Goal: Information Seeking & Learning: Learn about a topic

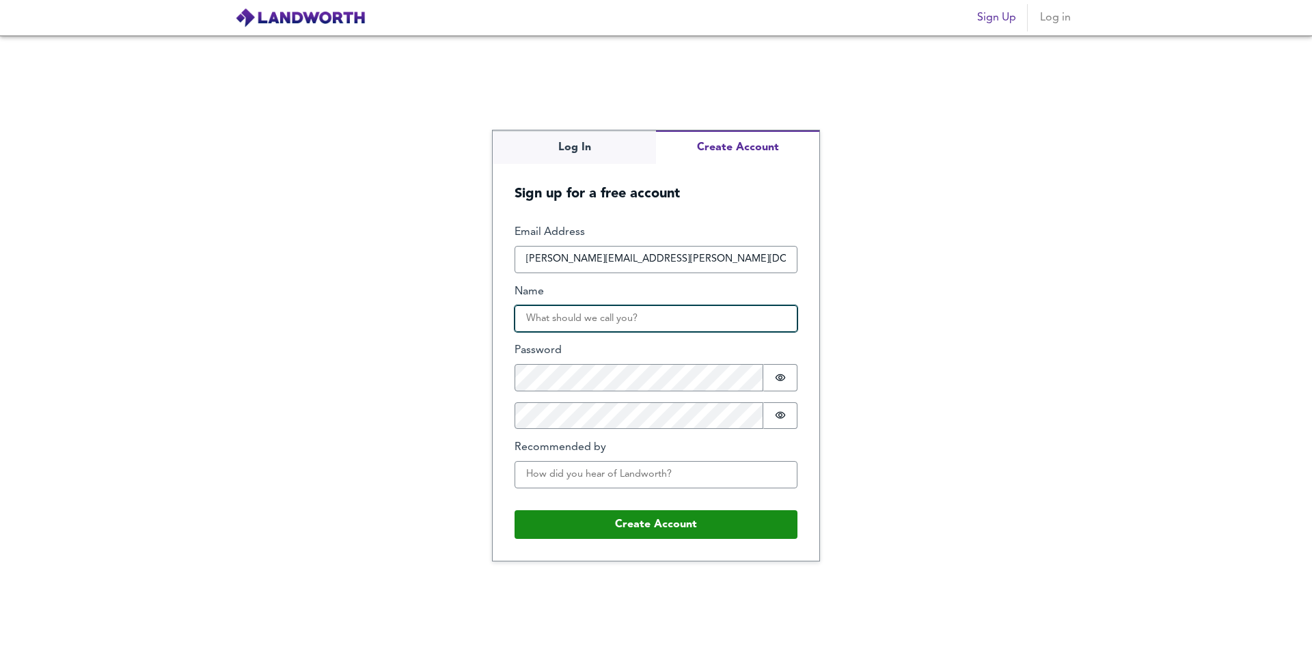
click at [689, 317] on input "Name" at bounding box center [655, 318] width 283 height 27
type input "Hudson"
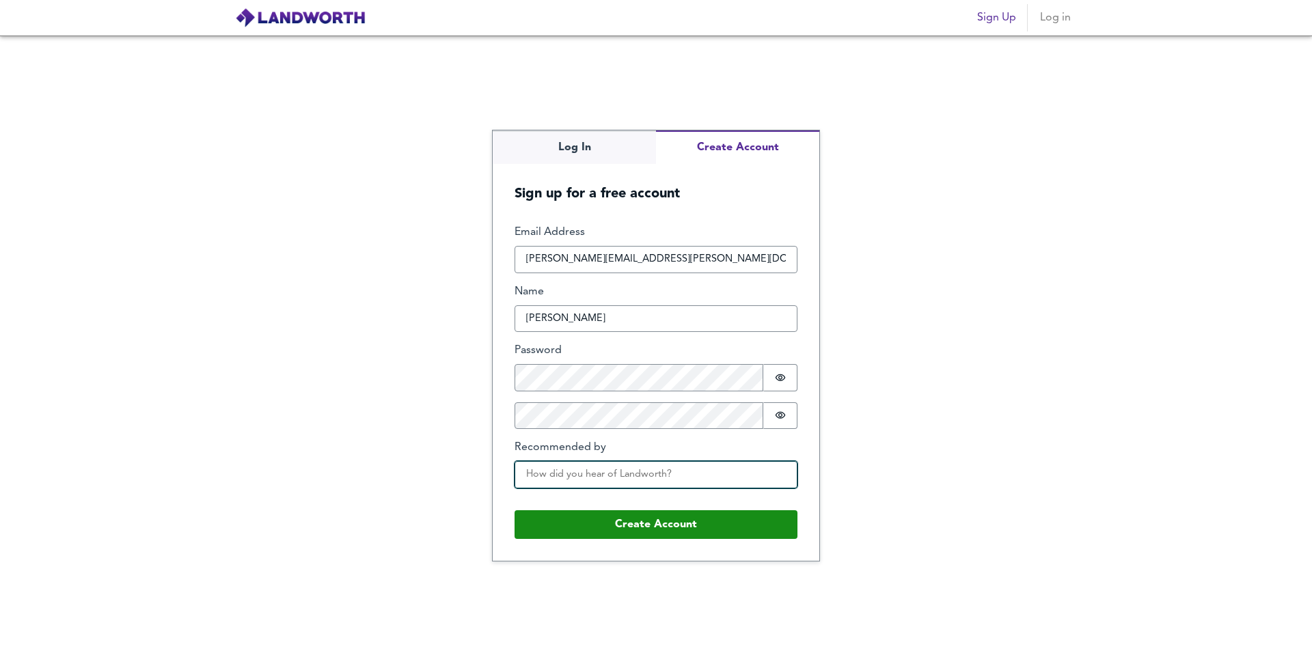
click at [728, 482] on input "Recommended by" at bounding box center [655, 474] width 283 height 27
type input "A"
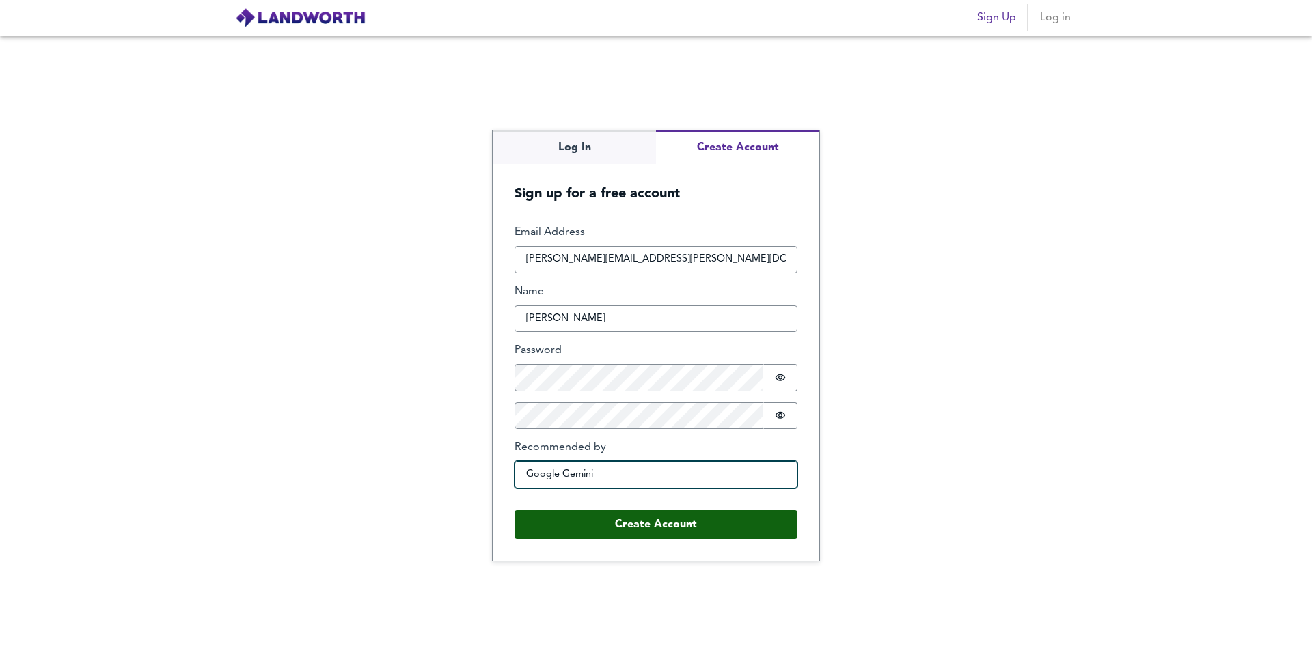
type input "Google Gemini"
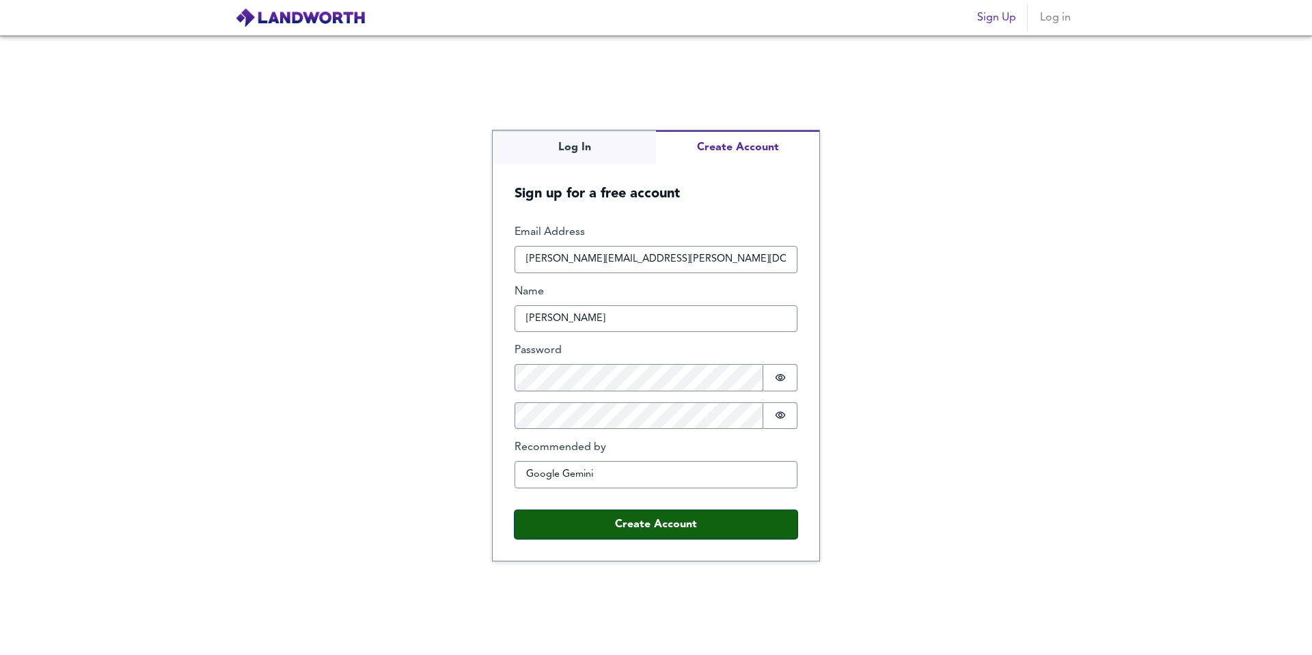
click at [736, 534] on button "Create Account" at bounding box center [655, 524] width 283 height 29
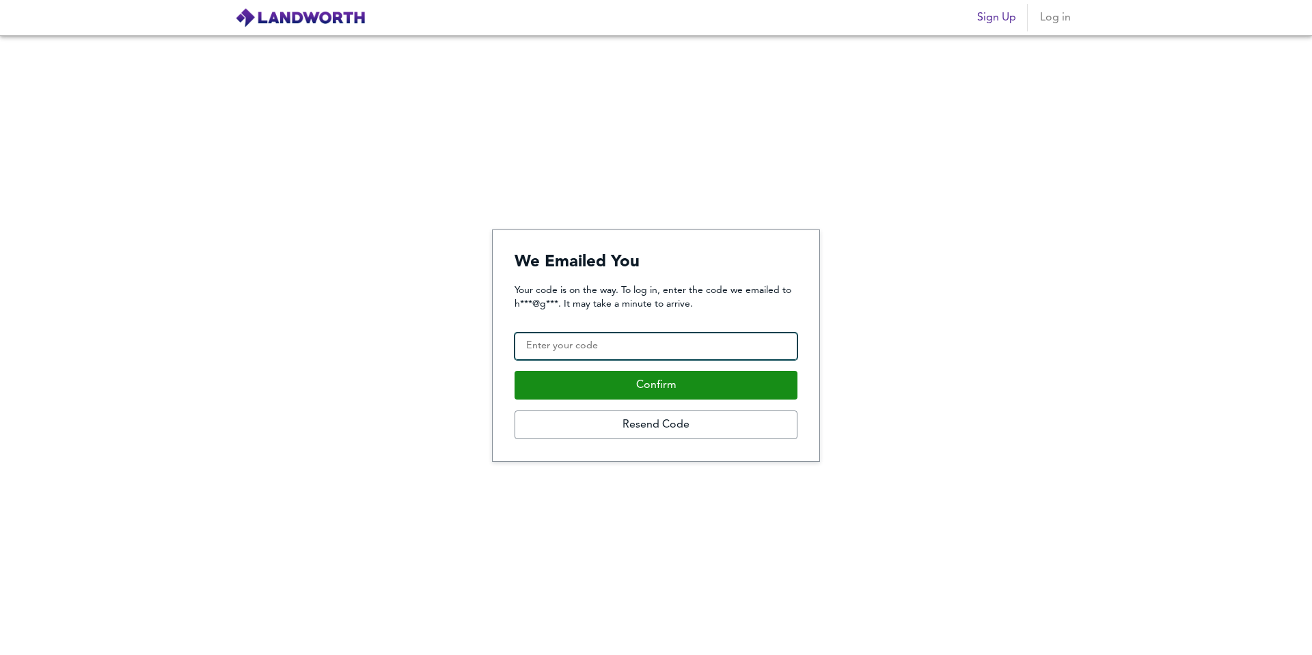
click at [665, 343] on input "Confirmation Code" at bounding box center [655, 346] width 283 height 27
paste input "412750"
type input "412750"
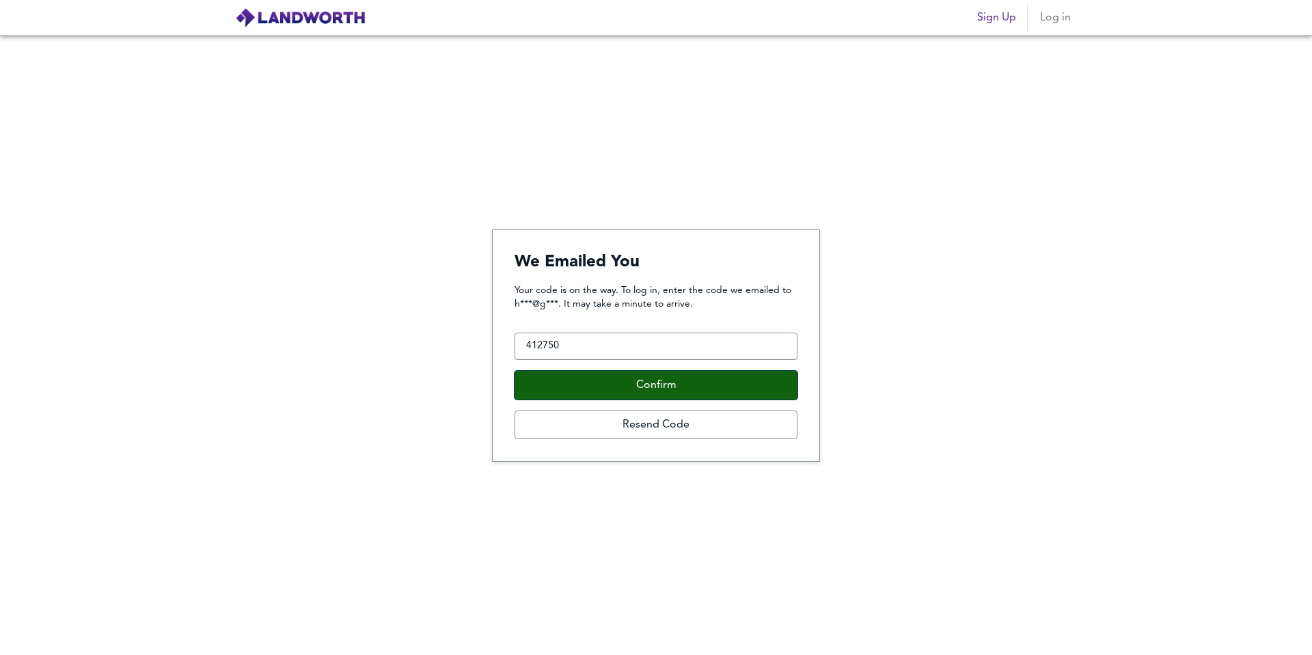
click at [660, 387] on button "Confirm" at bounding box center [655, 385] width 283 height 29
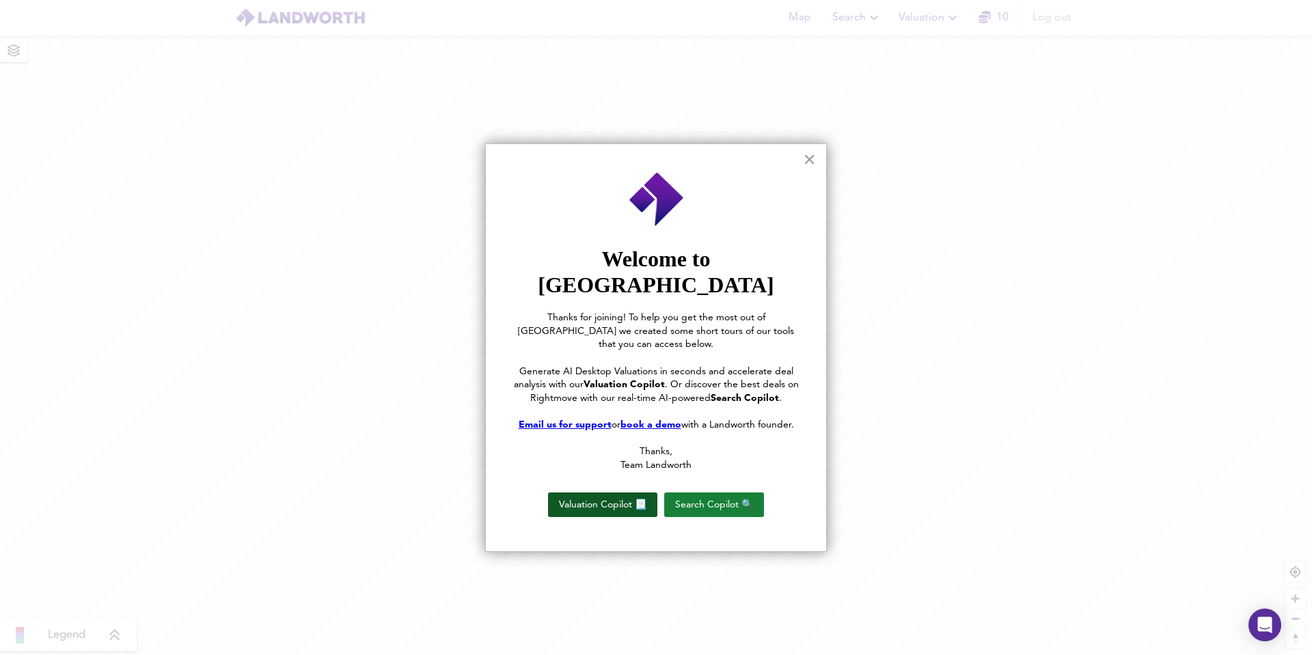
click at [603, 493] on button "Valuation Copilot 📃" at bounding box center [602, 505] width 109 height 25
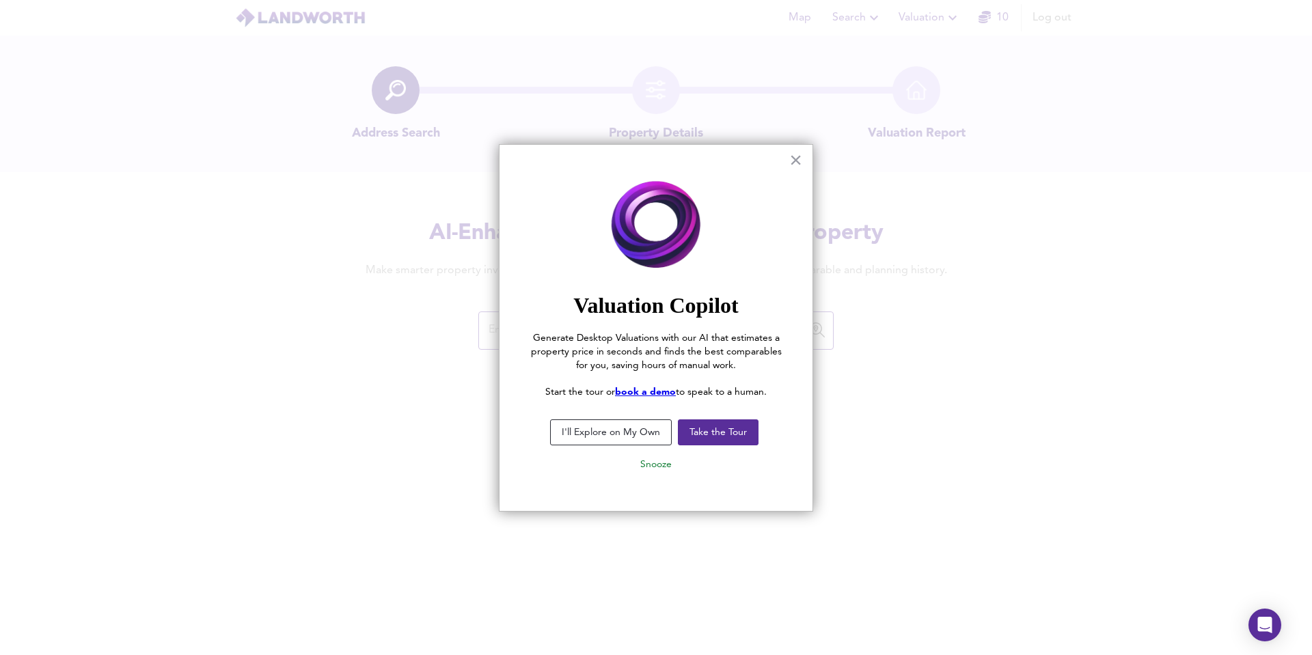
click at [620, 437] on button "I'll Explore on My Own" at bounding box center [611, 432] width 122 height 26
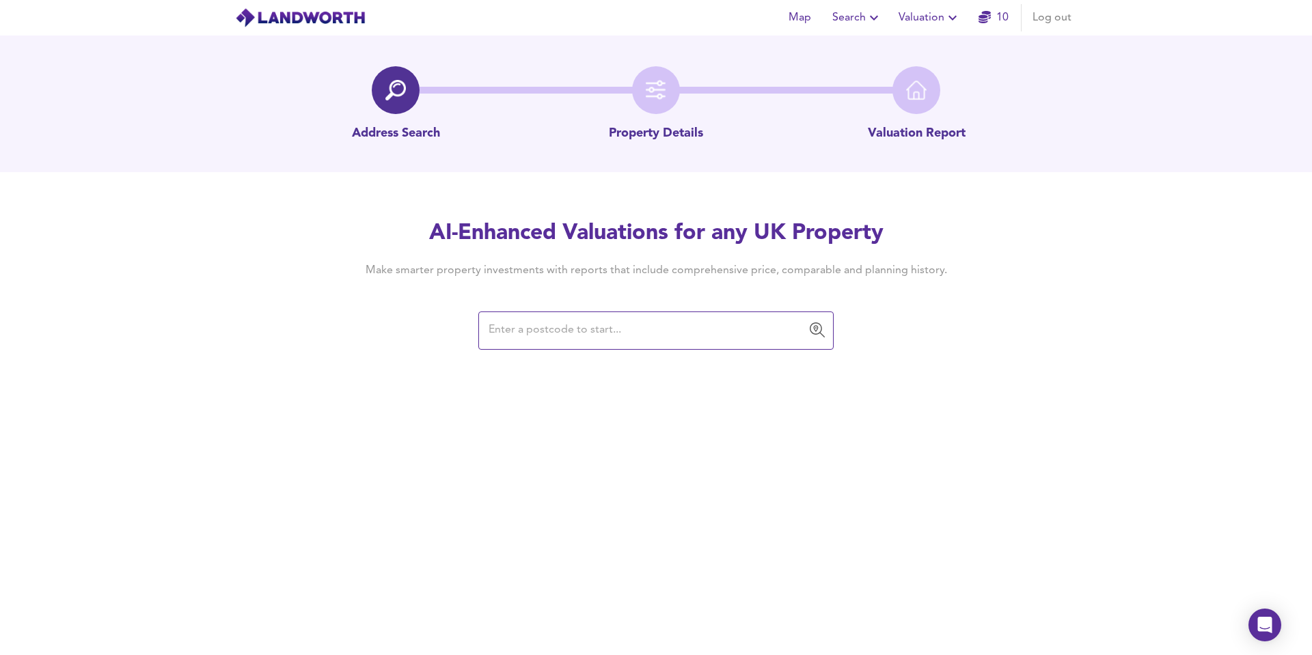
click at [599, 337] on input "text" at bounding box center [645, 331] width 322 height 26
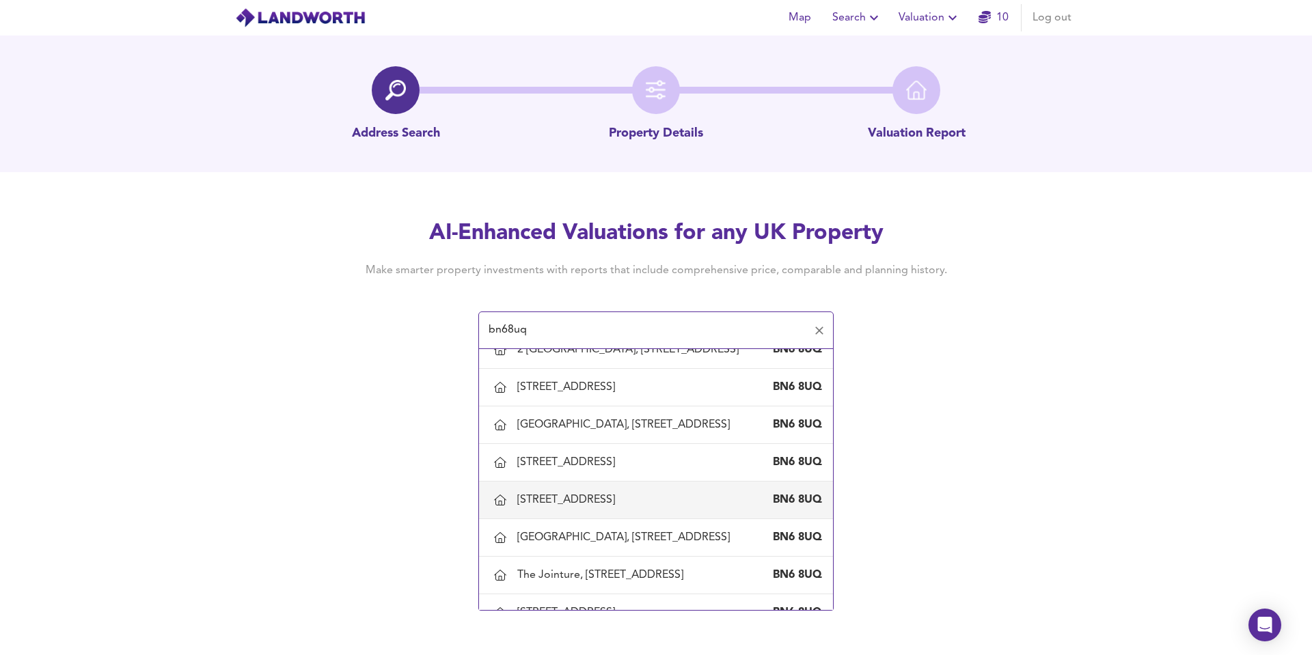
scroll to position [611, 0]
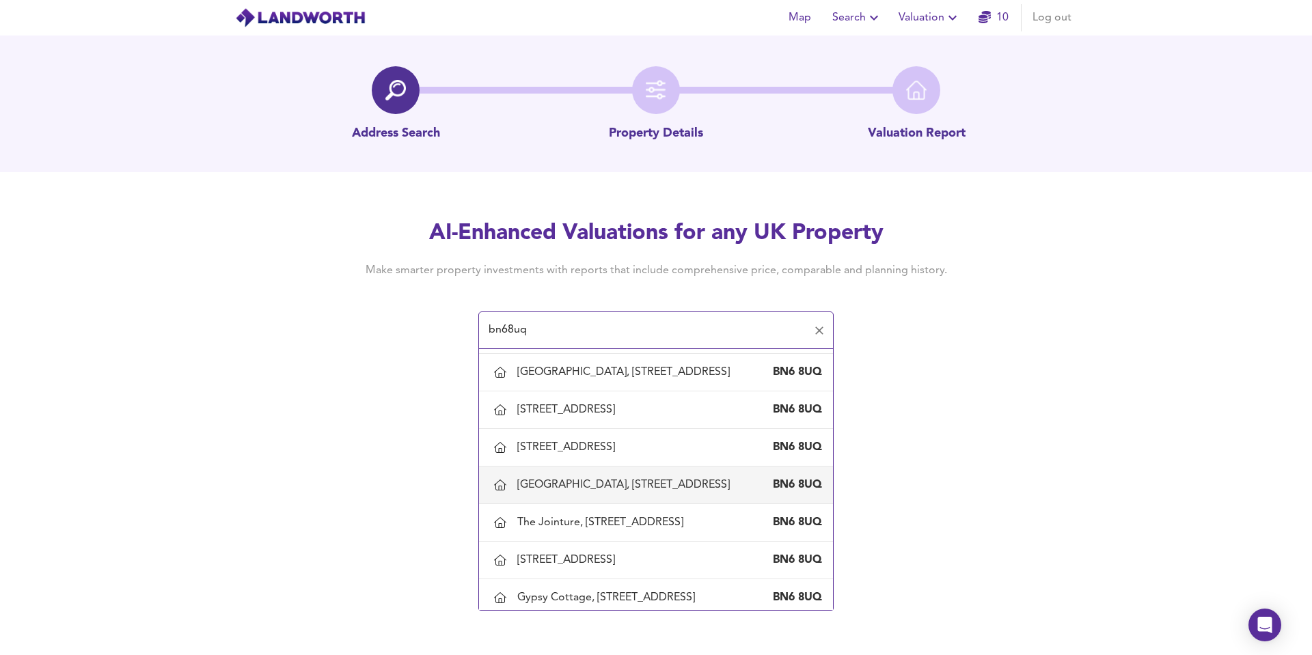
click at [566, 493] on div "Jointure Studios, 11 South Street, Ditchling, East Sussex" at bounding box center [626, 485] width 218 height 15
type input "Jointure Studios, 11 South Street, Ditchling, East Sussex"
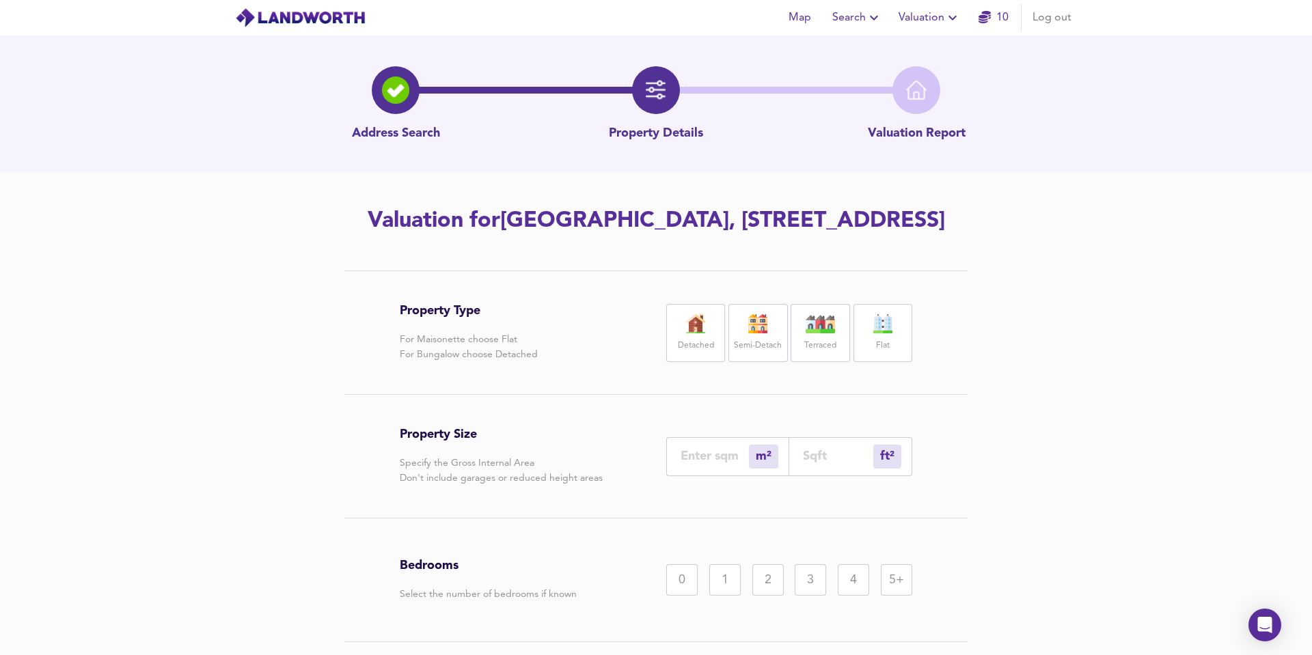
scroll to position [127, 0]
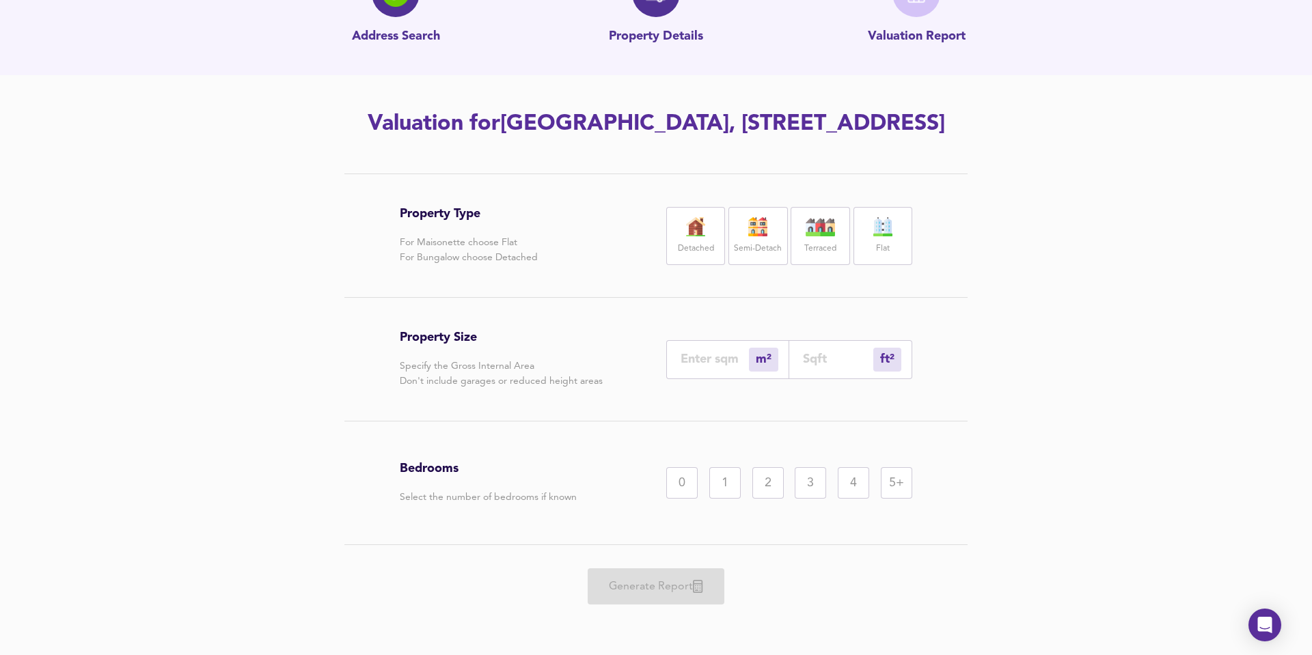
click at [812, 243] on label "Terraced" at bounding box center [820, 248] width 32 height 17
click at [721, 355] on input "number" at bounding box center [714, 359] width 68 height 14
type input "2"
type input "22"
type input "28"
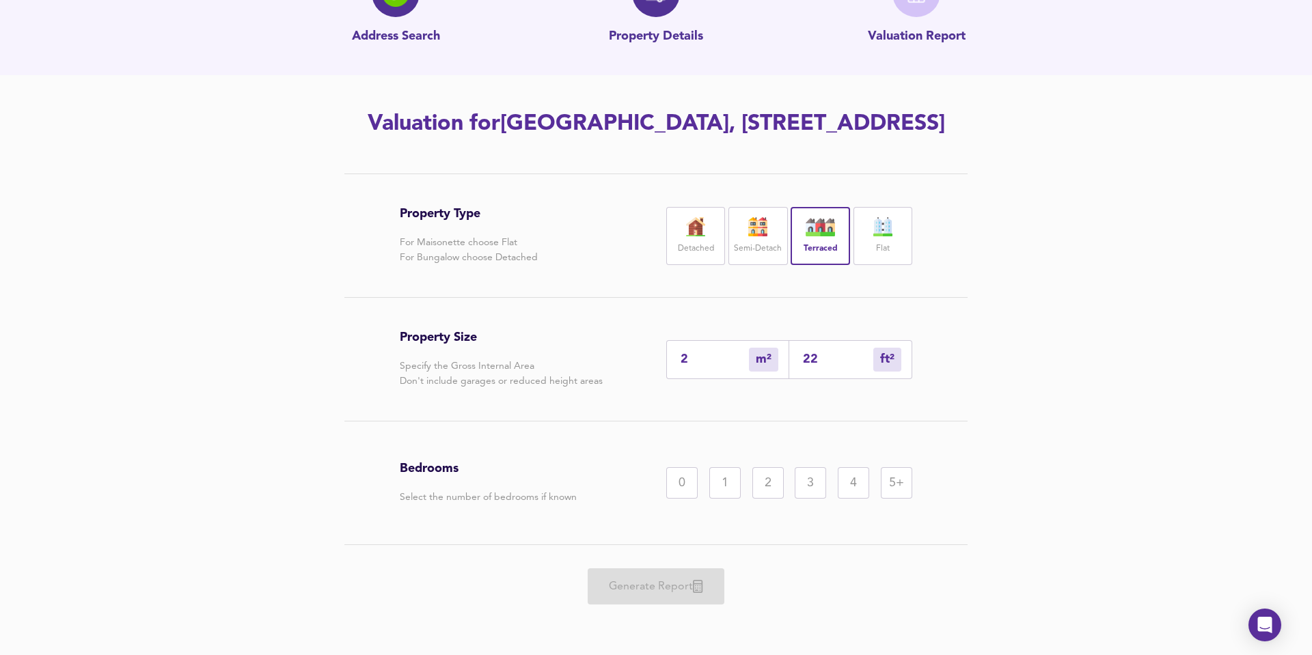
type input "301"
type input "289"
type input "3111"
type input "289"
click at [849, 483] on div "4" at bounding box center [853, 482] width 31 height 31
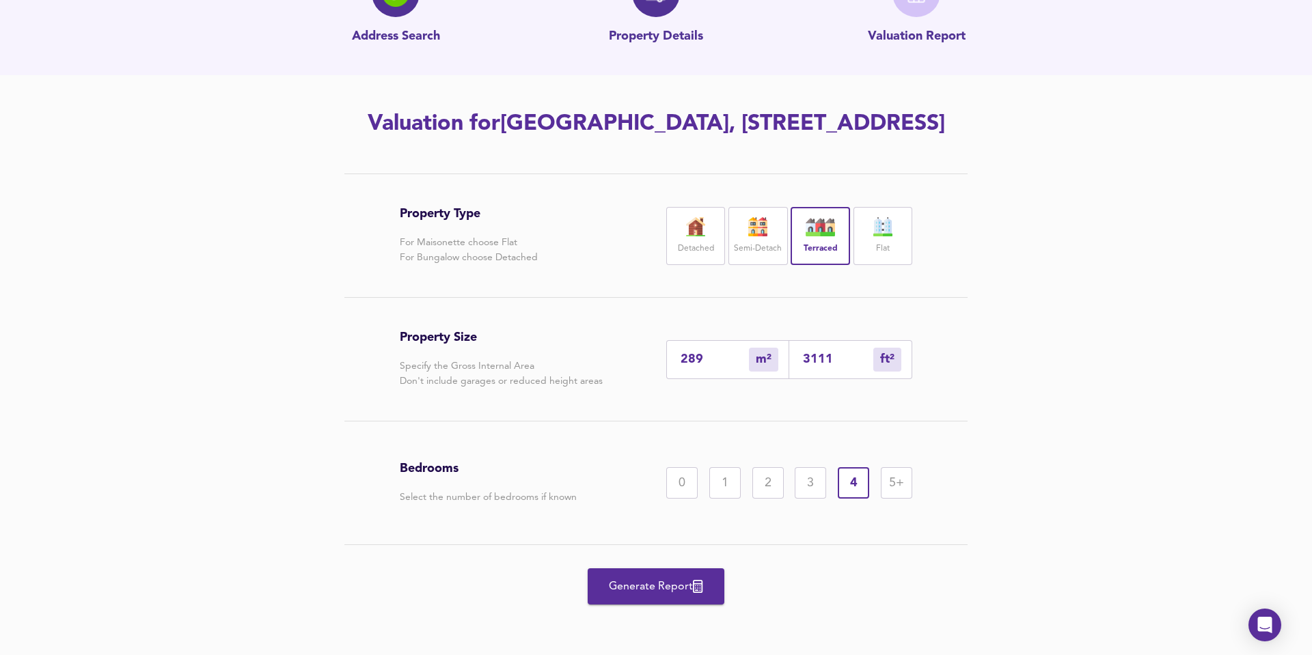
click at [643, 585] on span "Generate Report" at bounding box center [655, 586] width 109 height 19
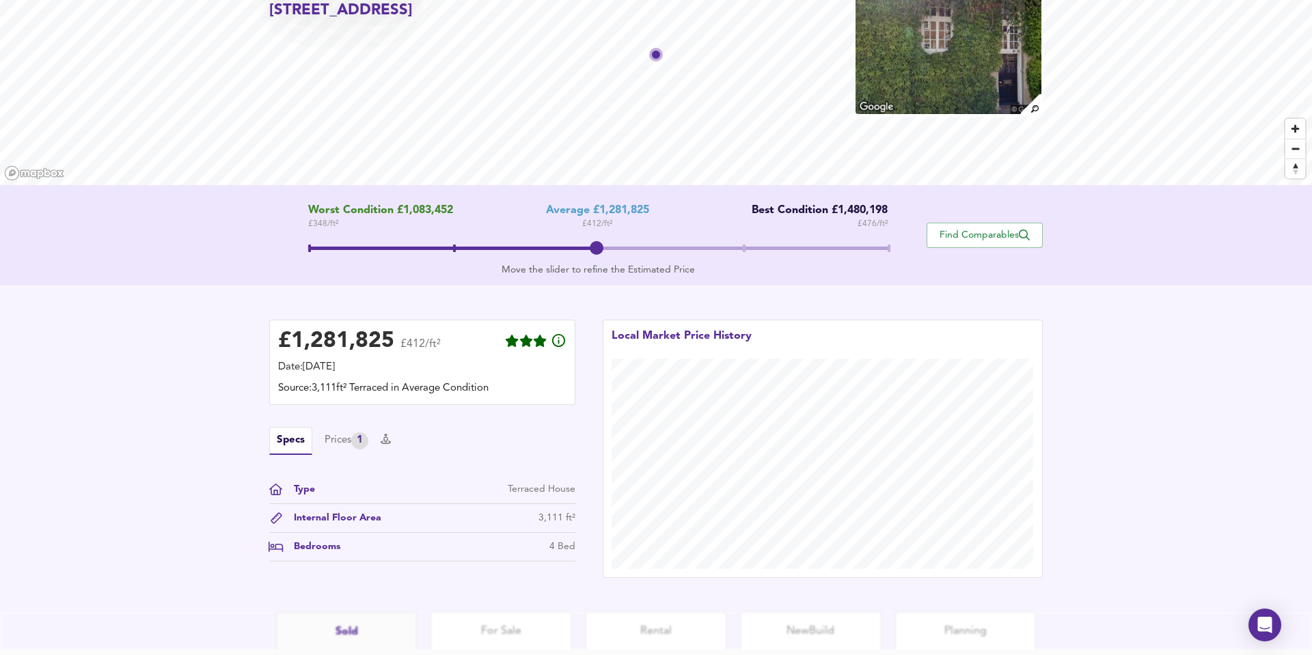
scroll to position [106, 0]
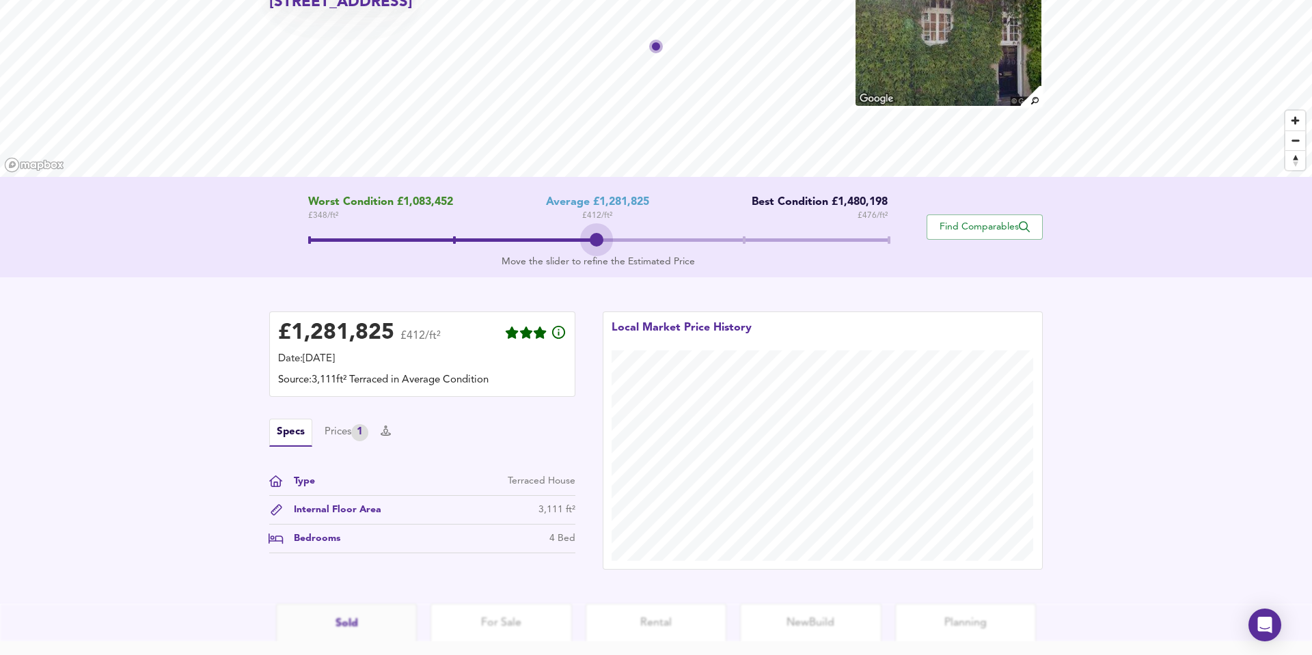
drag, startPoint x: 598, startPoint y: 243, endPoint x: 657, endPoint y: 232, distance: 59.8
click at [657, 232] on span at bounding box center [598, 242] width 580 height 25
drag, startPoint x: 598, startPoint y: 238, endPoint x: 611, endPoint y: 243, distance: 13.2
click at [603, 243] on span at bounding box center [597, 240] width 14 height 14
click at [971, 223] on span "Find Comparables" at bounding box center [984, 227] width 101 height 13
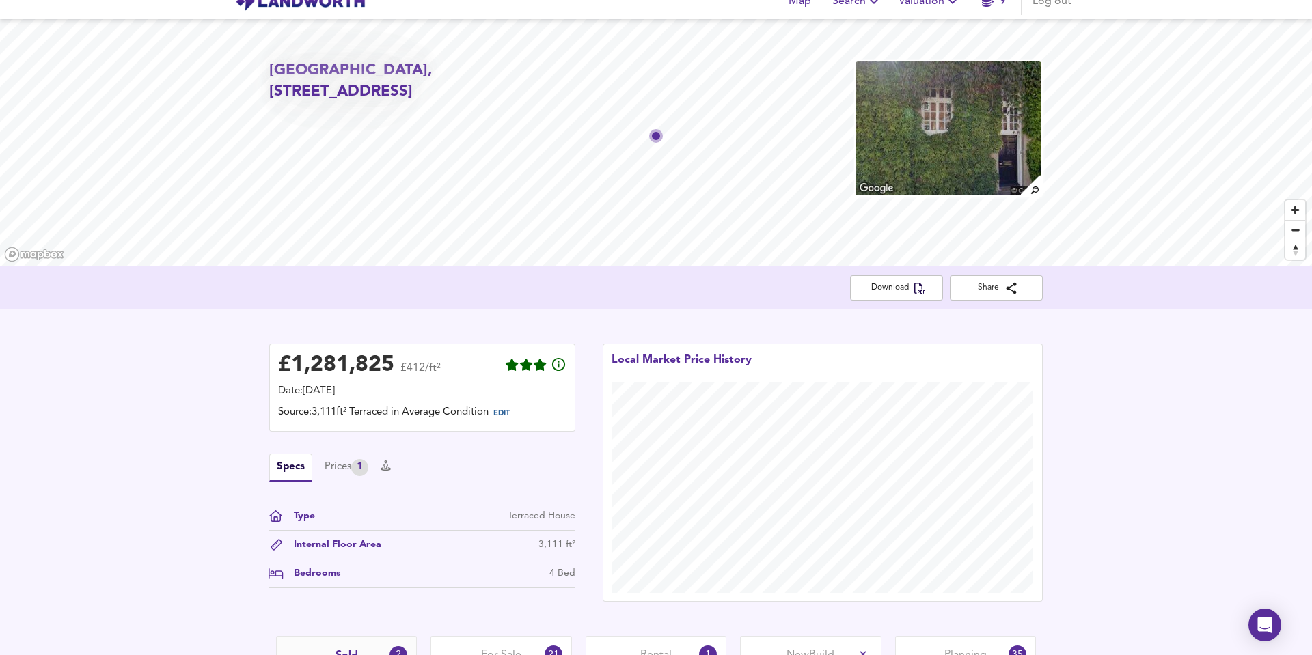
scroll to position [0, 0]
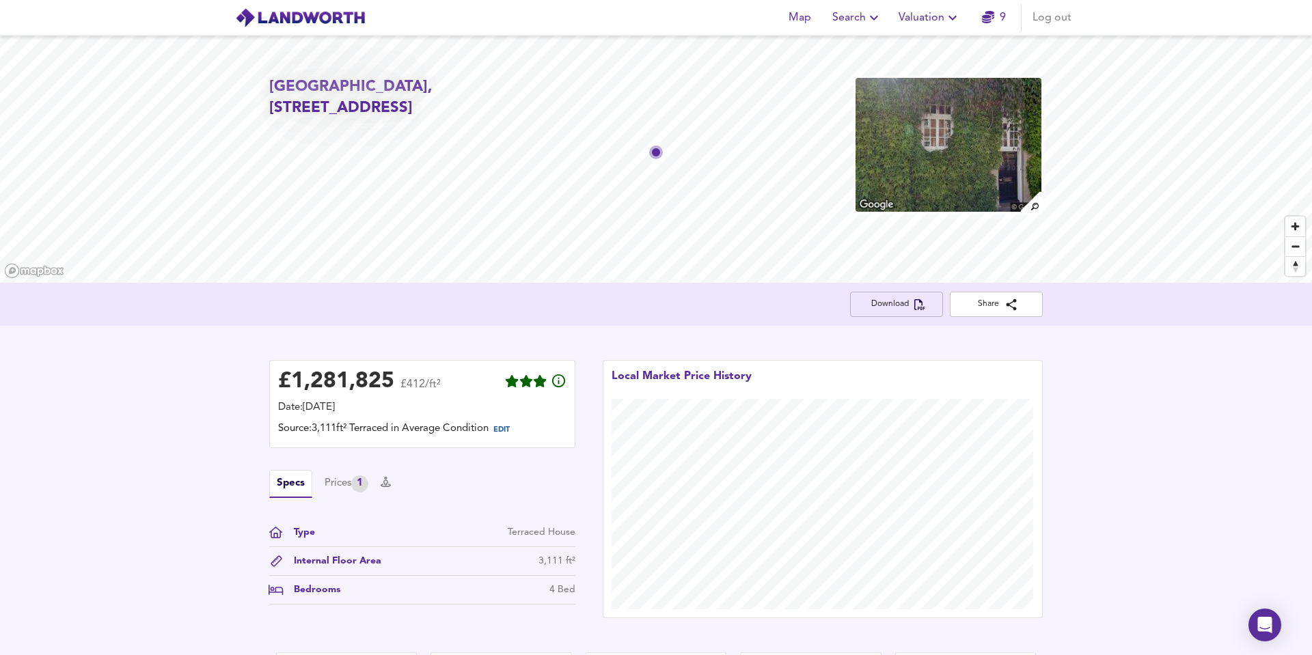
click at [872, 310] on span "Download" at bounding box center [896, 304] width 71 height 14
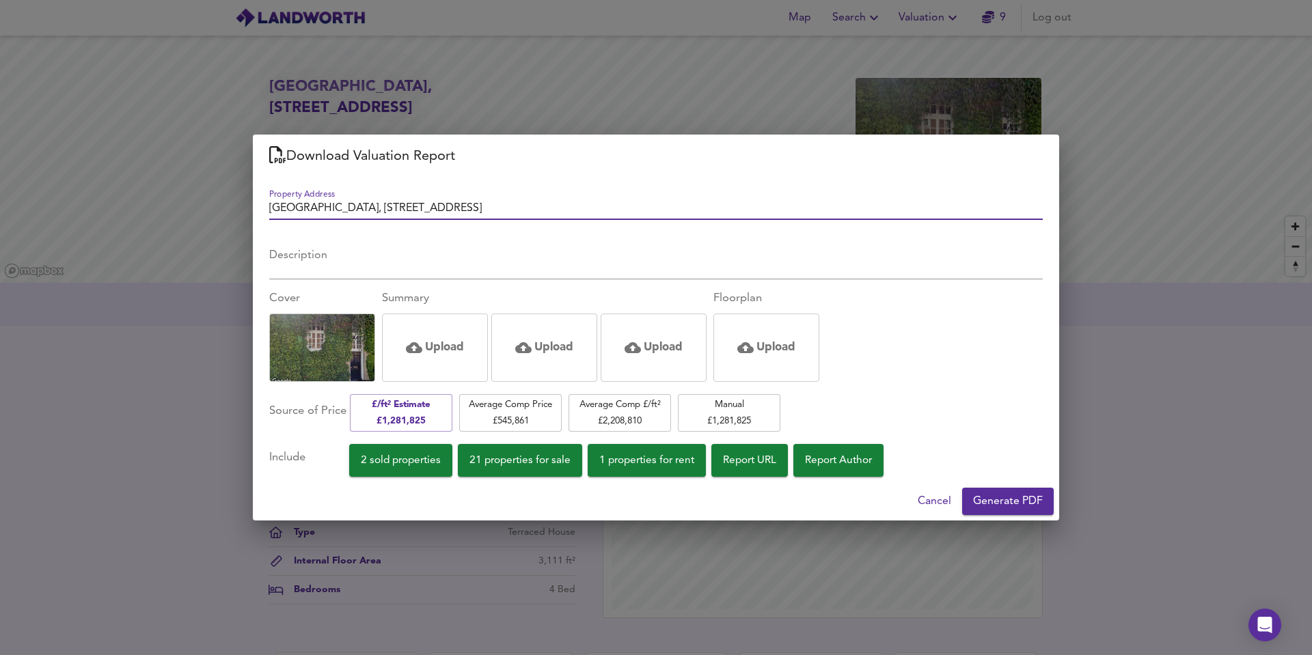
click at [439, 466] on span "2 sold properties" at bounding box center [401, 461] width 80 height 18
click at [483, 463] on span "21 properties for sale" at bounding box center [519, 461] width 101 height 18
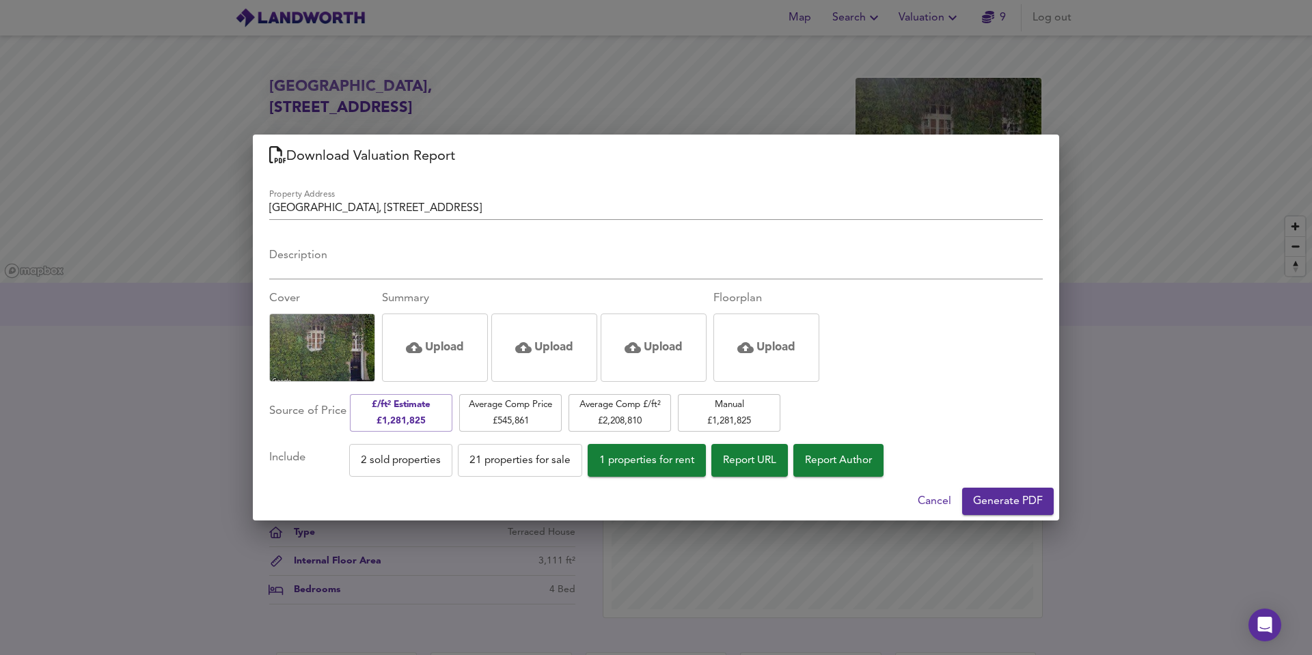
click at [984, 497] on span "Generate PDF" at bounding box center [1008, 501] width 70 height 19
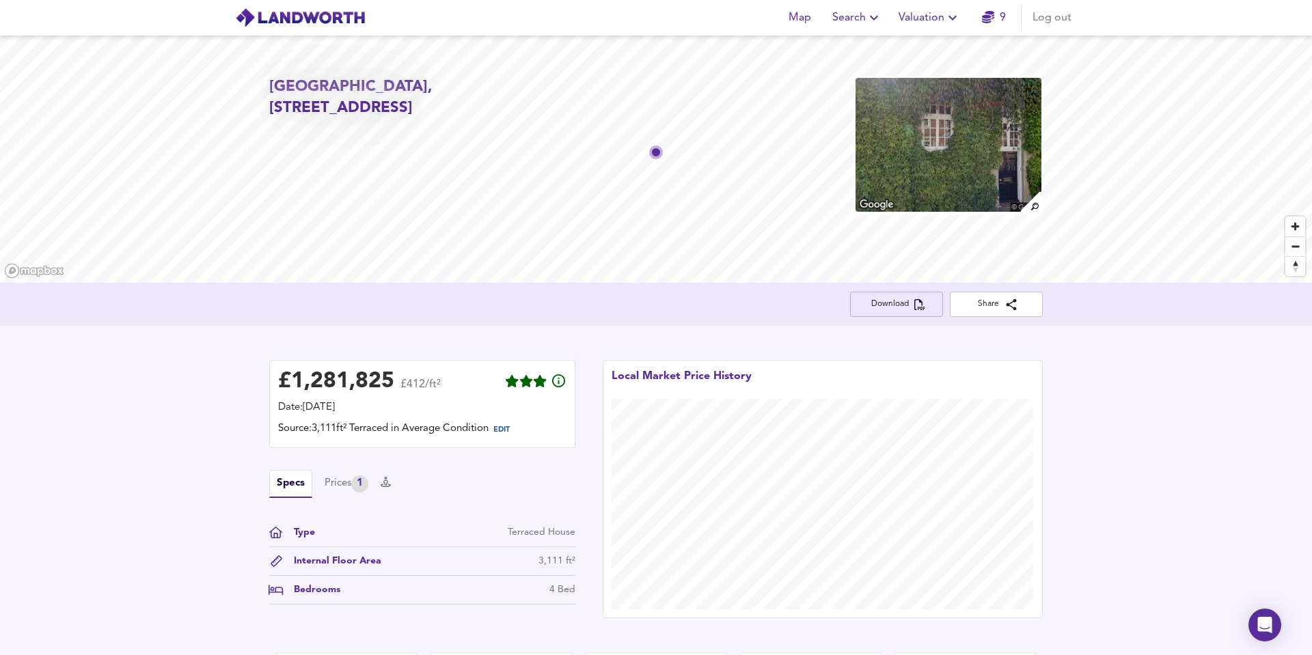
click at [890, 307] on span "Download" at bounding box center [896, 304] width 71 height 14
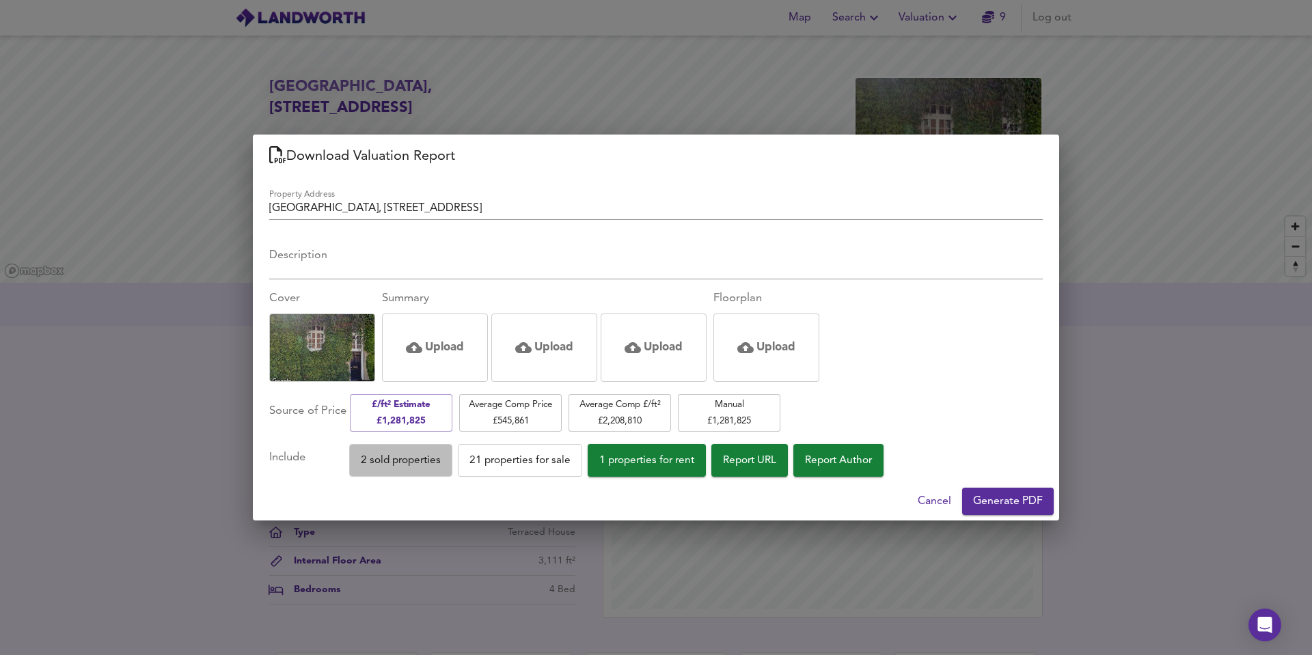
click at [392, 463] on span "2 sold properties" at bounding box center [401, 461] width 80 height 18
click at [512, 452] on span "21 properties for sale" at bounding box center [519, 461] width 101 height 18
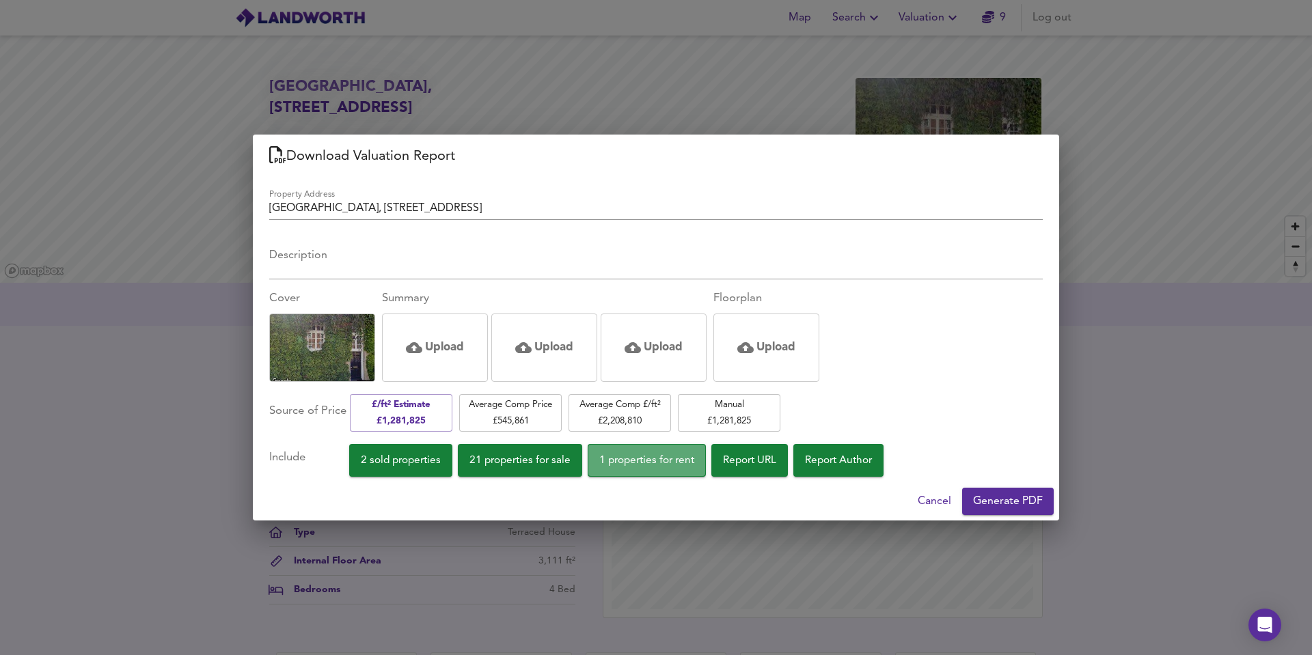
click at [614, 454] on span "1 properties for rent" at bounding box center [646, 461] width 95 height 18
click at [745, 460] on span "Report URL" at bounding box center [749, 461] width 53 height 18
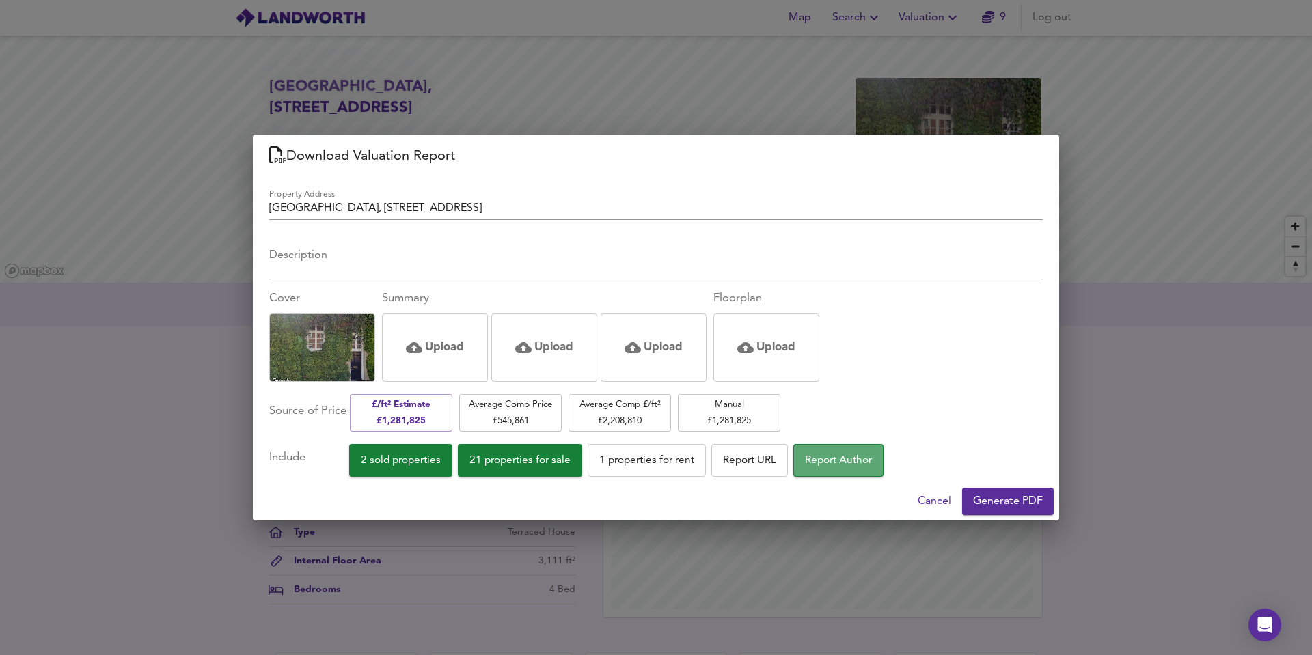
click at [838, 457] on span "Report Author" at bounding box center [838, 461] width 67 height 18
click at [968, 489] on button "Generate PDF" at bounding box center [1008, 501] width 92 height 27
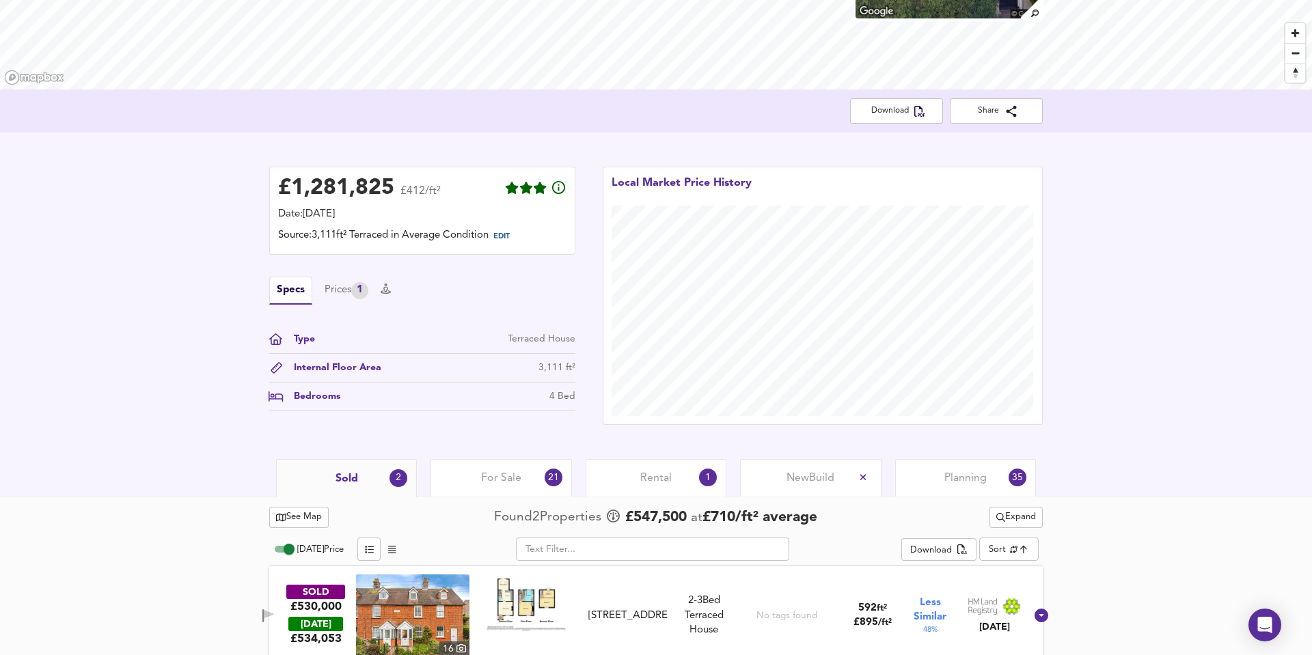
scroll to position [308, 0]
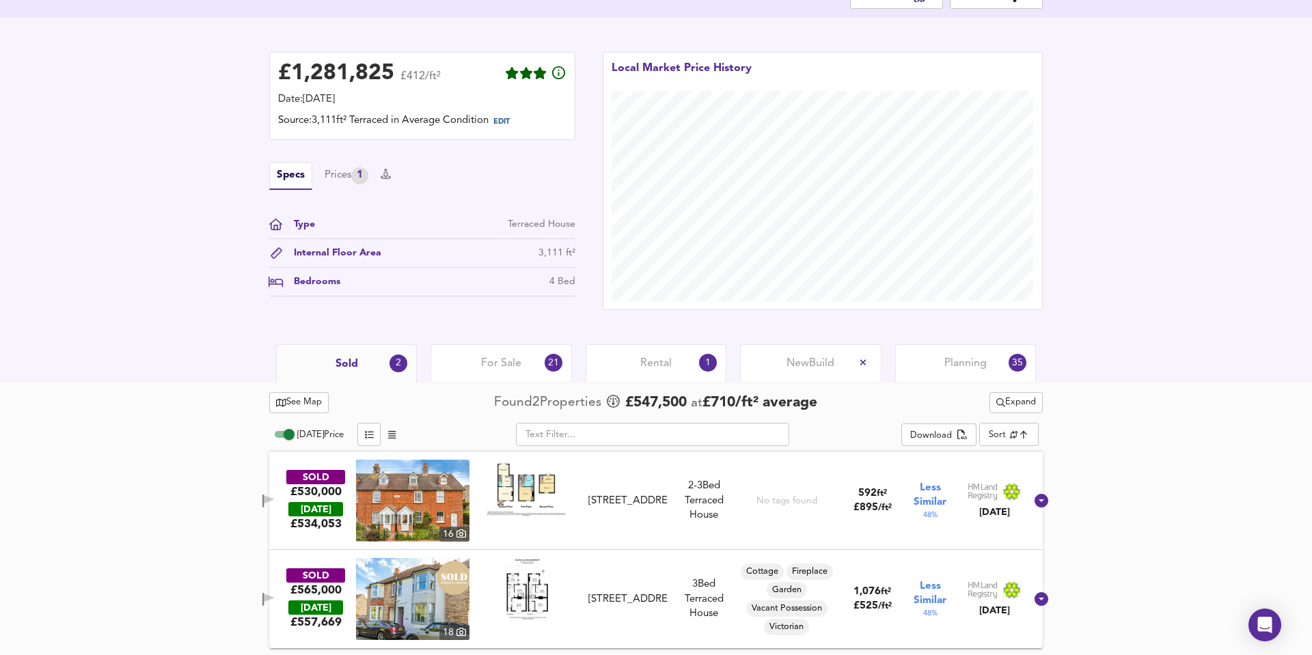
click at [512, 361] on span "For Sale" at bounding box center [501, 363] width 40 height 15
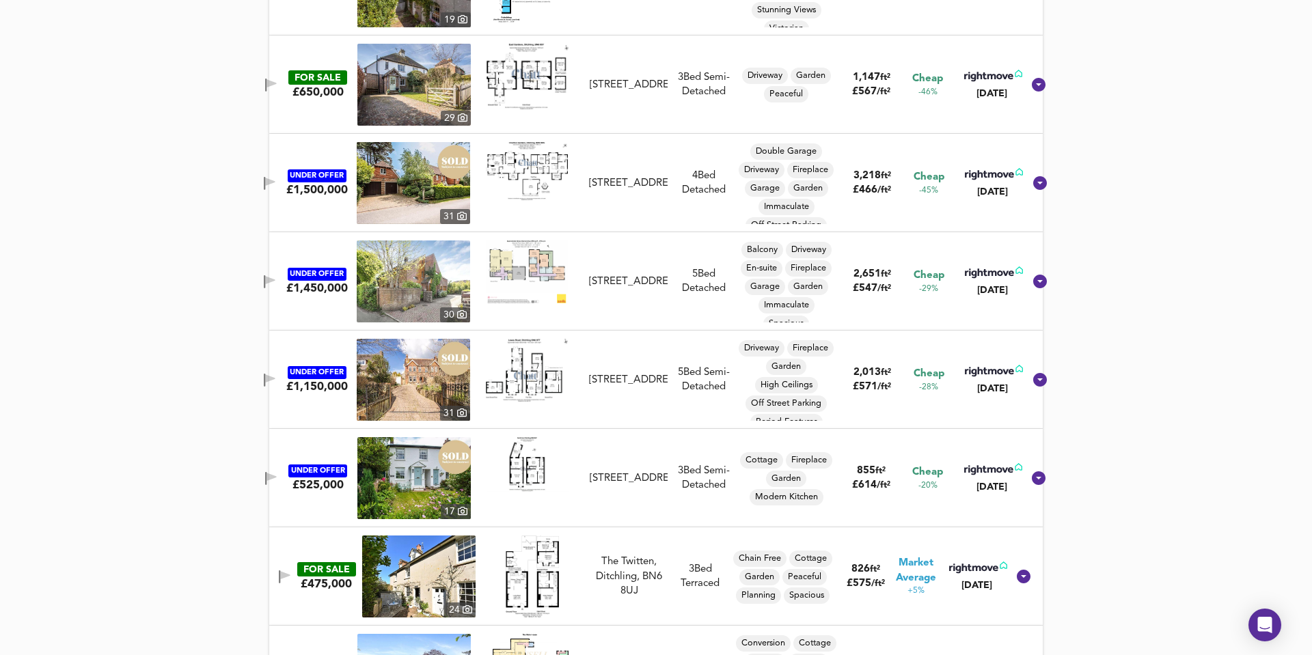
scroll to position [1911, 0]
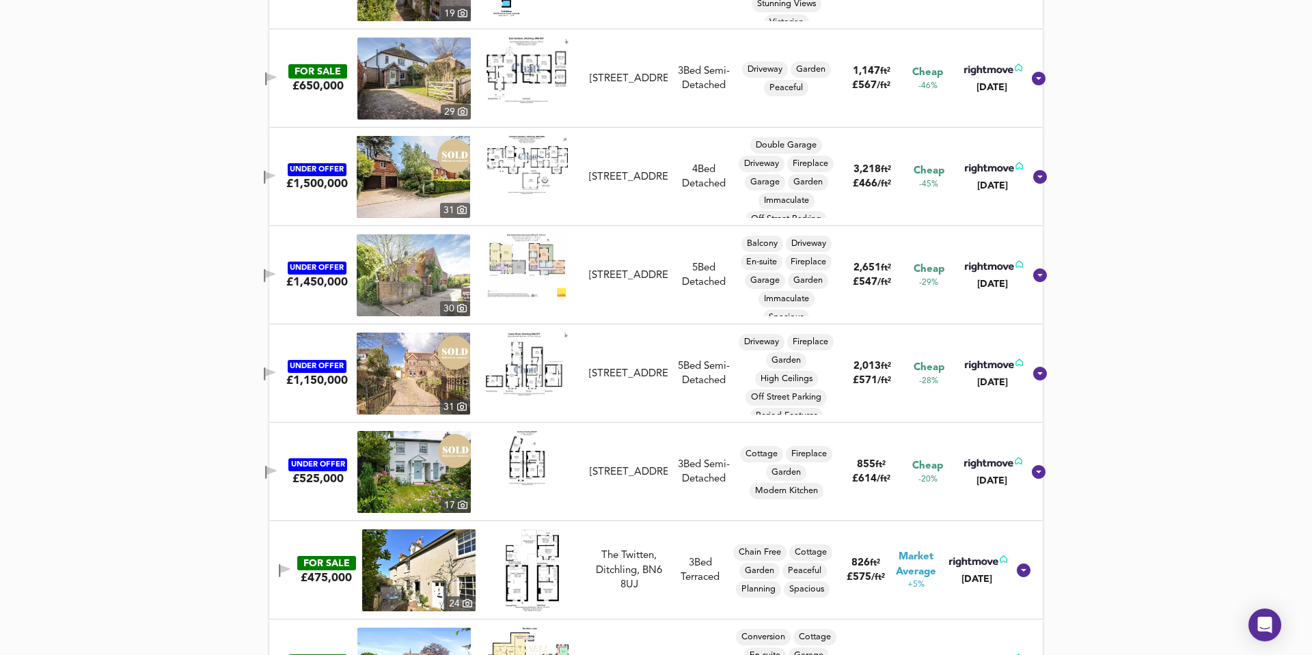
click at [409, 363] on img at bounding box center [413, 374] width 113 height 82
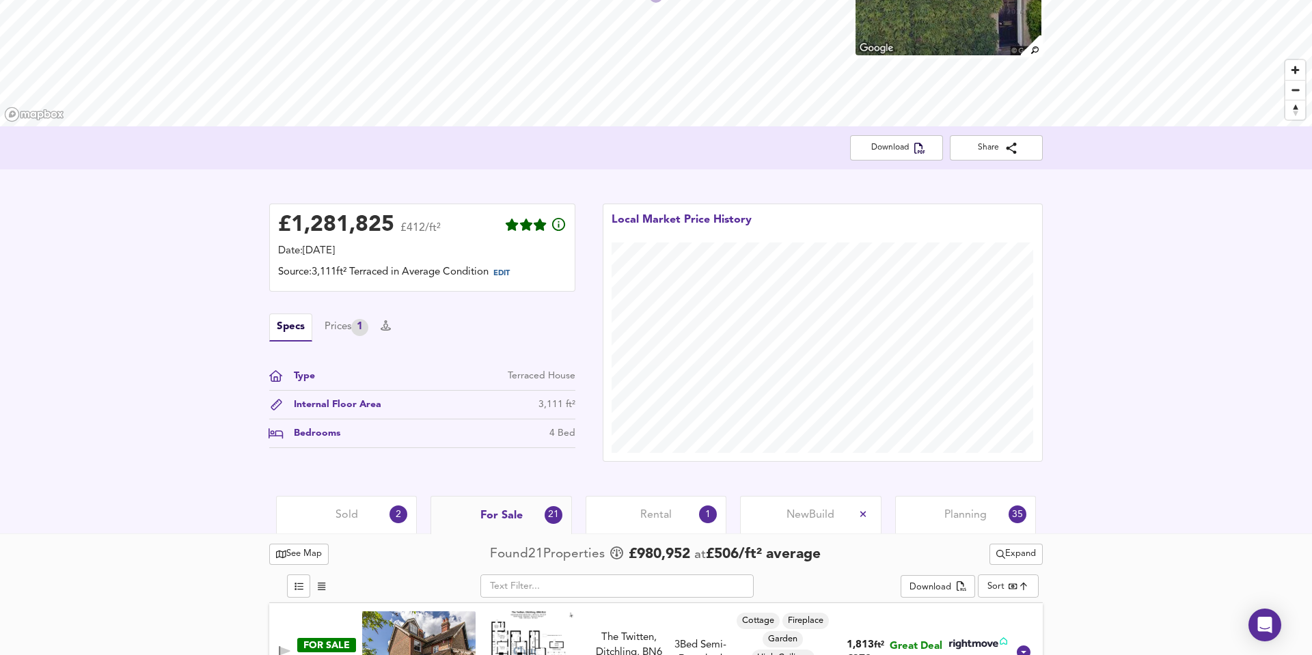
scroll to position [165, 0]
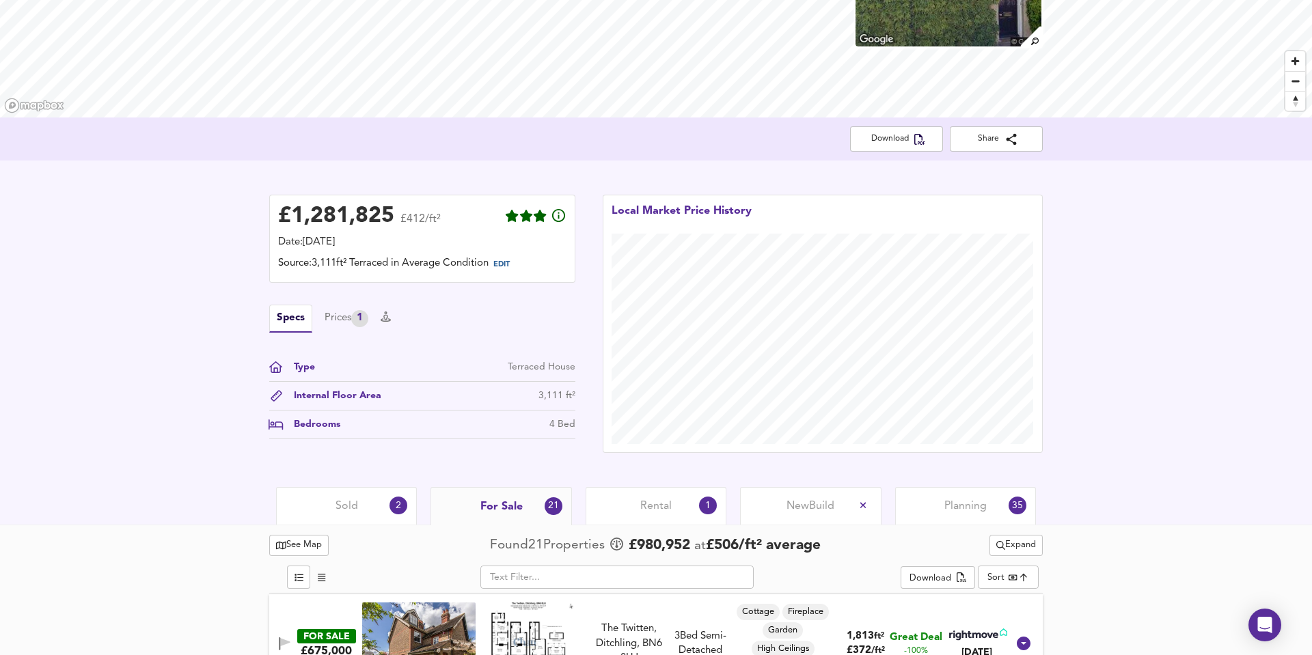
click at [278, 396] on icon at bounding box center [276, 395] width 11 height 11
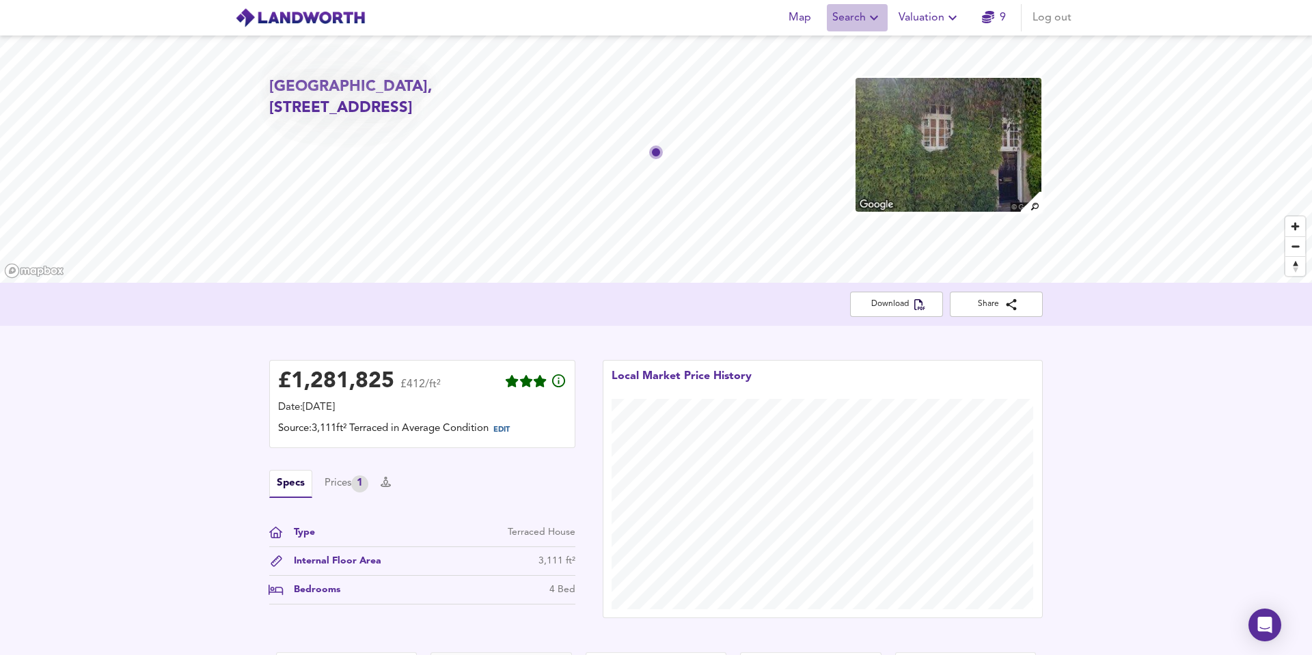
click at [842, 9] on span "Search" at bounding box center [857, 17] width 50 height 19
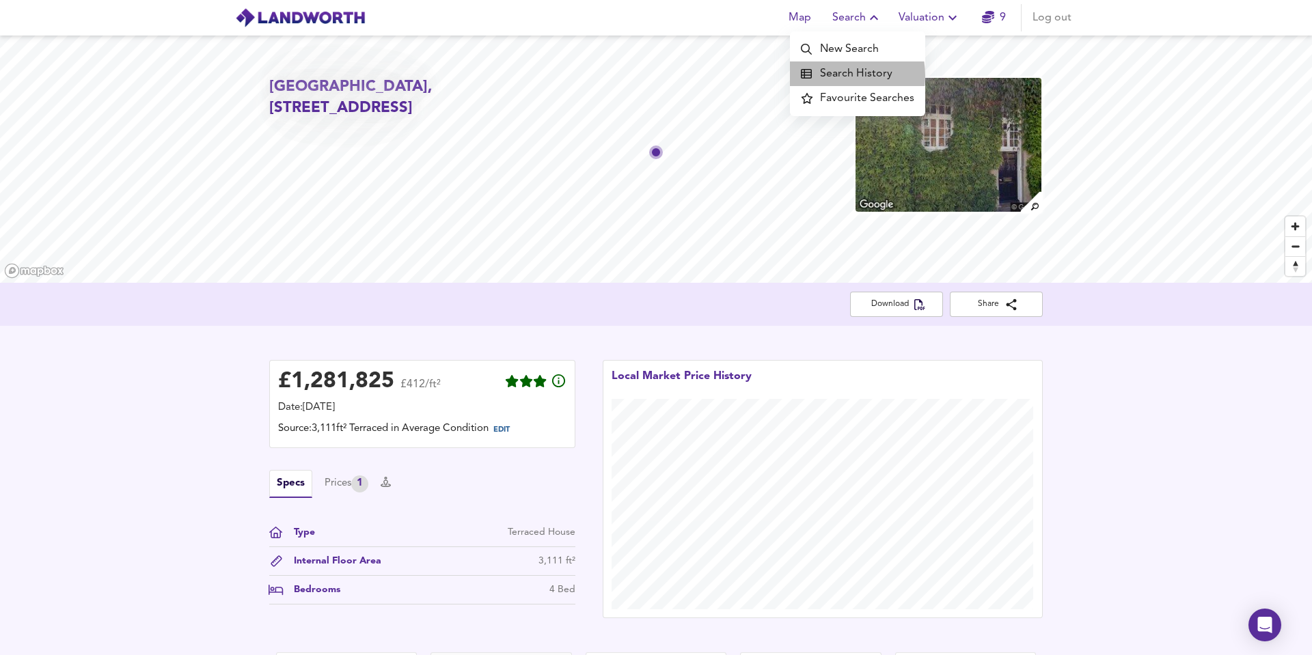
click at [836, 76] on li "Search History" at bounding box center [857, 73] width 135 height 25
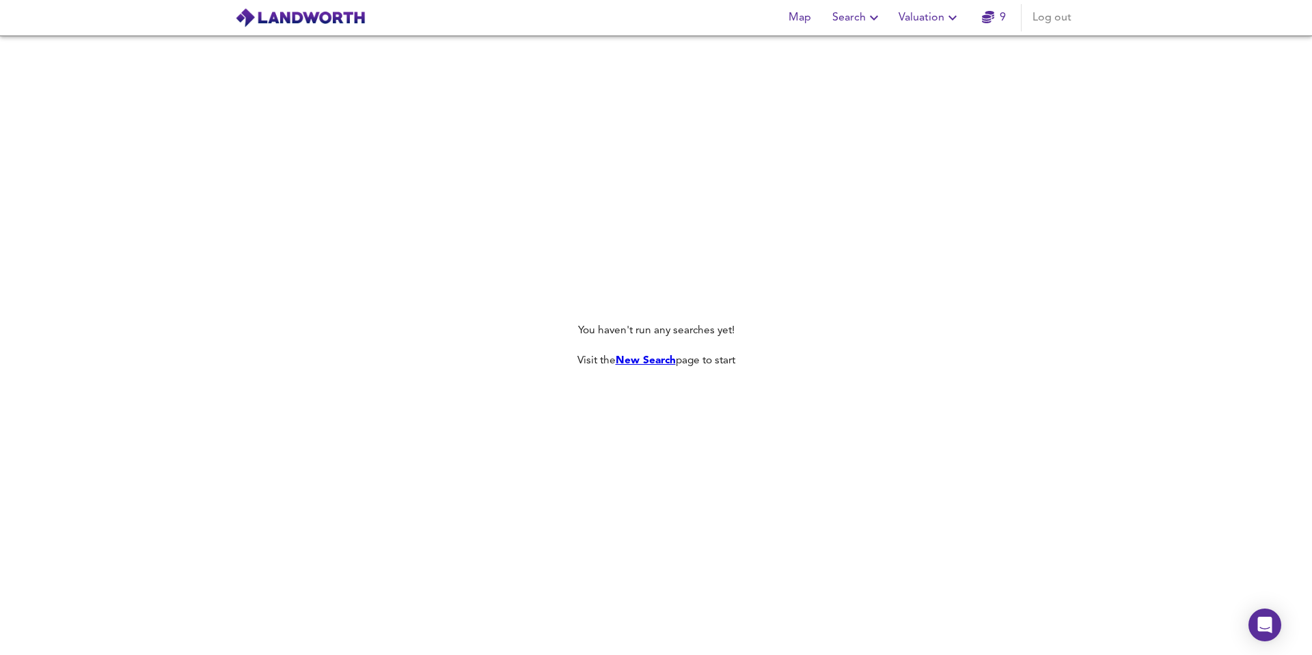
click at [629, 359] on link "New Search" at bounding box center [646, 360] width 60 height 11
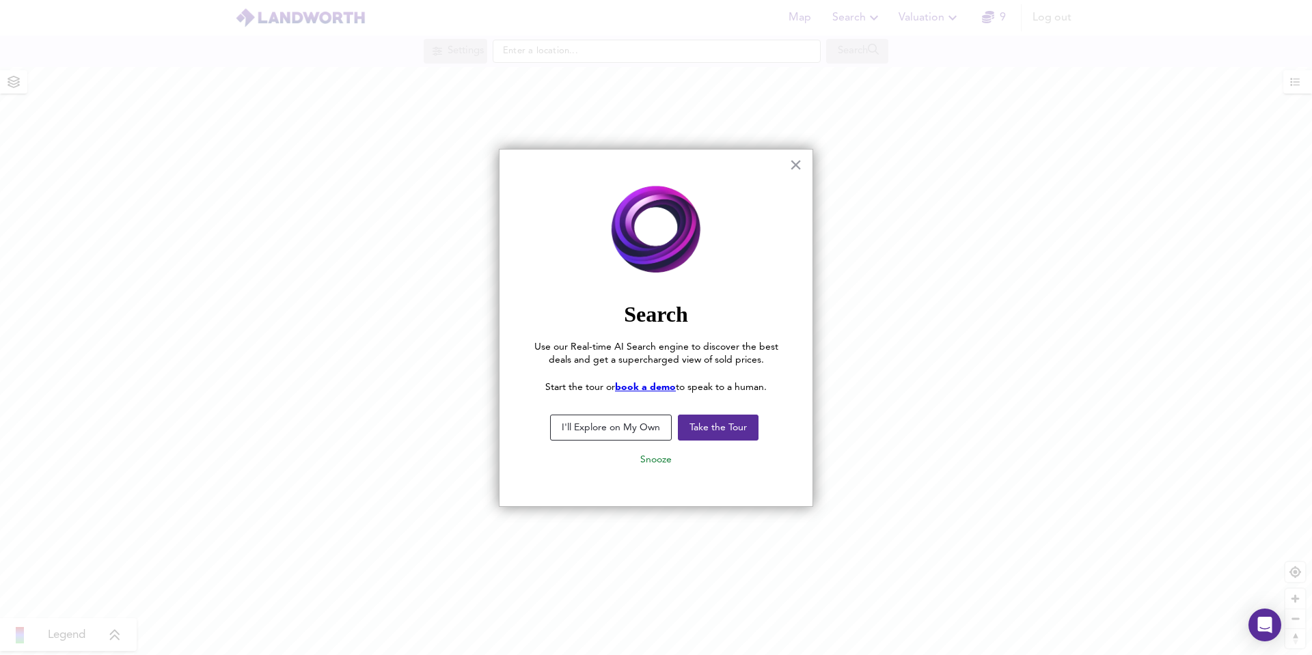
click at [609, 428] on button "I'll Explore on My Own" at bounding box center [611, 428] width 122 height 26
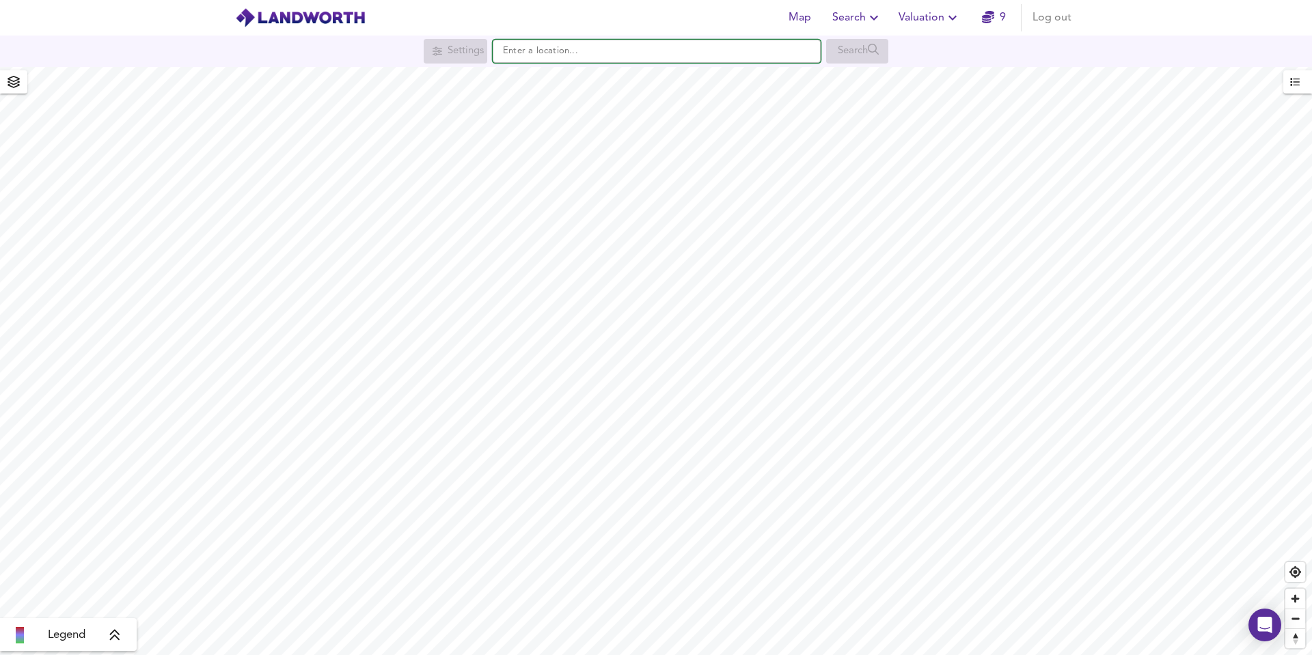
click at [549, 48] on input "text" at bounding box center [657, 51] width 328 height 23
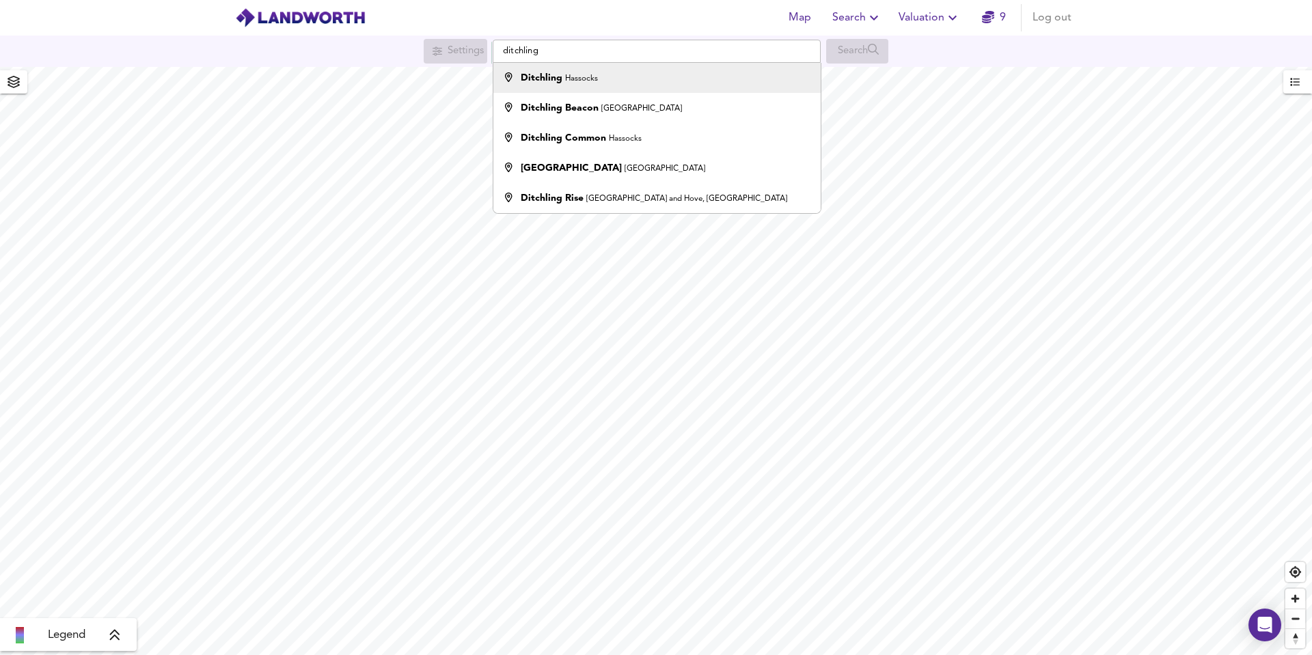
click at [566, 74] on small "Hassocks" at bounding box center [581, 78] width 33 height 8
type input "Ditchling, Hassocks"
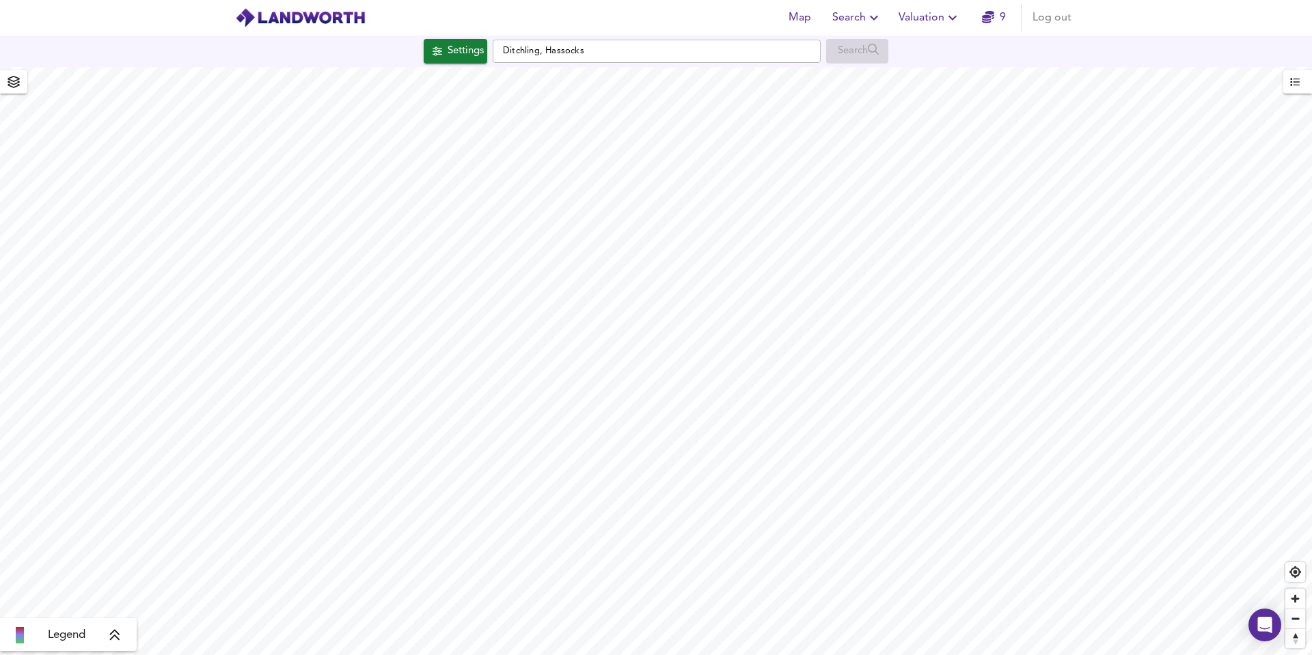
checkbox input "false"
checkbox input "true"
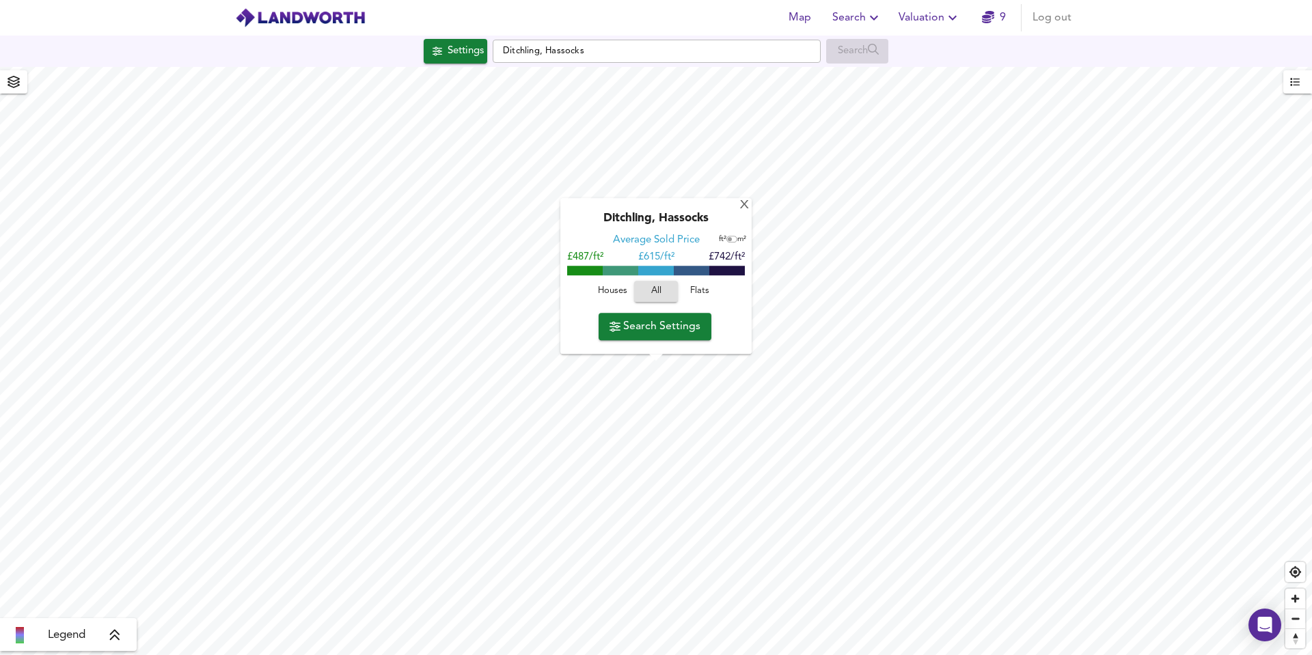
click at [630, 329] on span "Search Settings" at bounding box center [654, 326] width 91 height 19
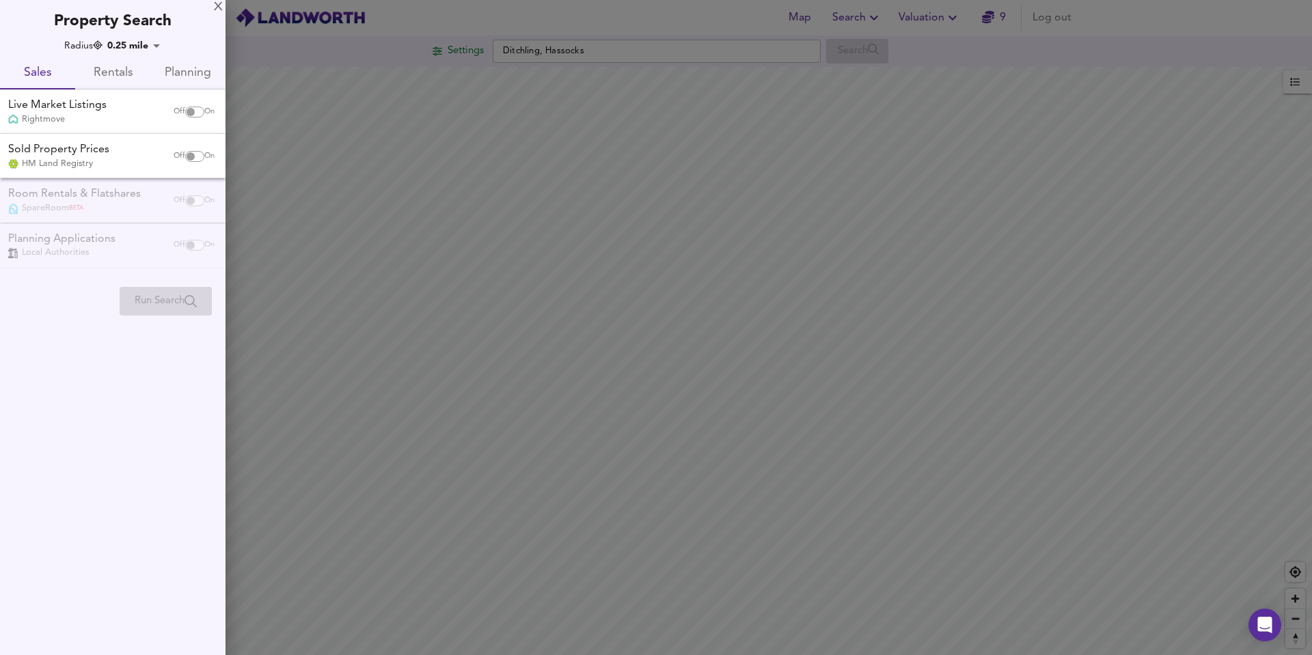
click at [189, 115] on input "checkbox" at bounding box center [190, 112] width 33 height 11
checkbox input "true"
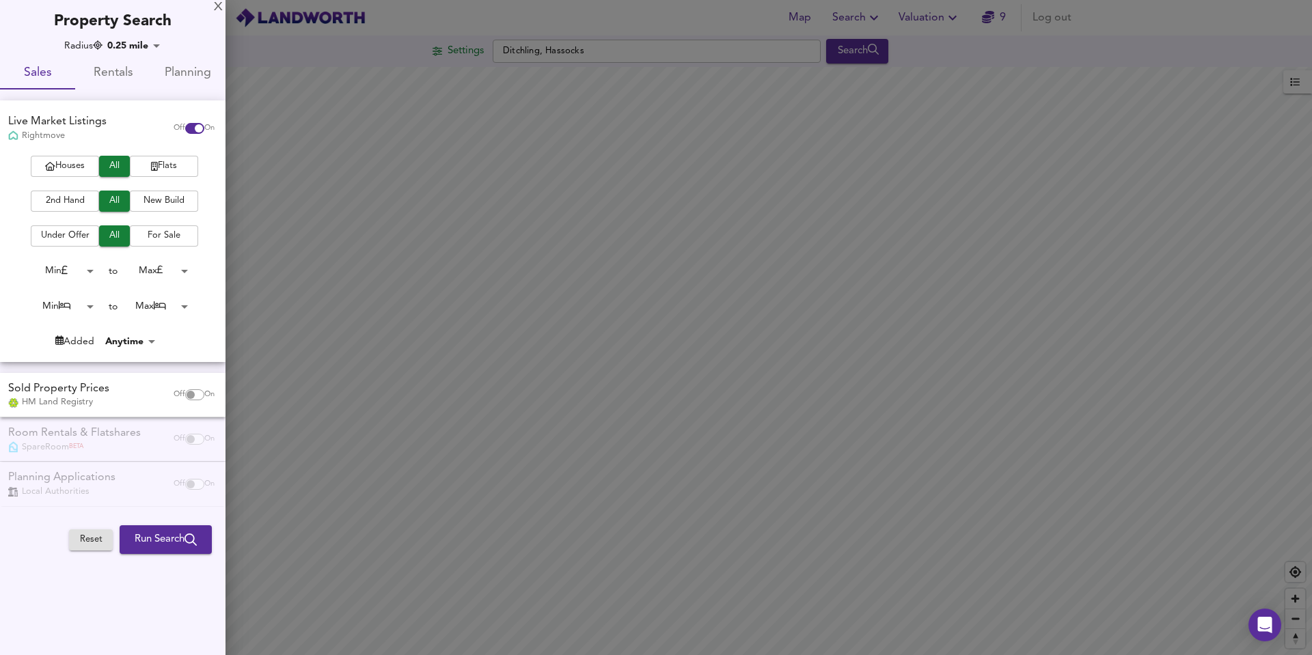
click at [195, 396] on input "checkbox" at bounding box center [190, 394] width 33 height 11
checkbox input "true"
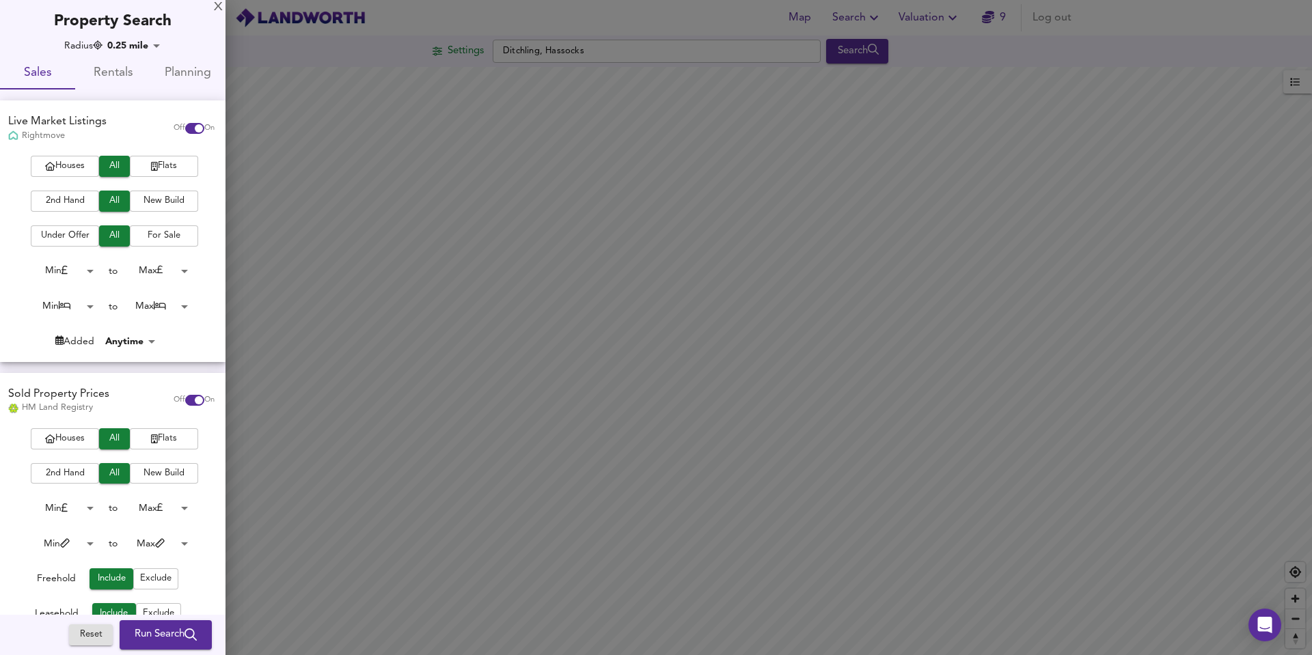
click at [85, 271] on body "Map Search Valuation 9 Log out Settings Ditchling, Hassocks Search Legend UK Av…" at bounding box center [656, 327] width 1312 height 655
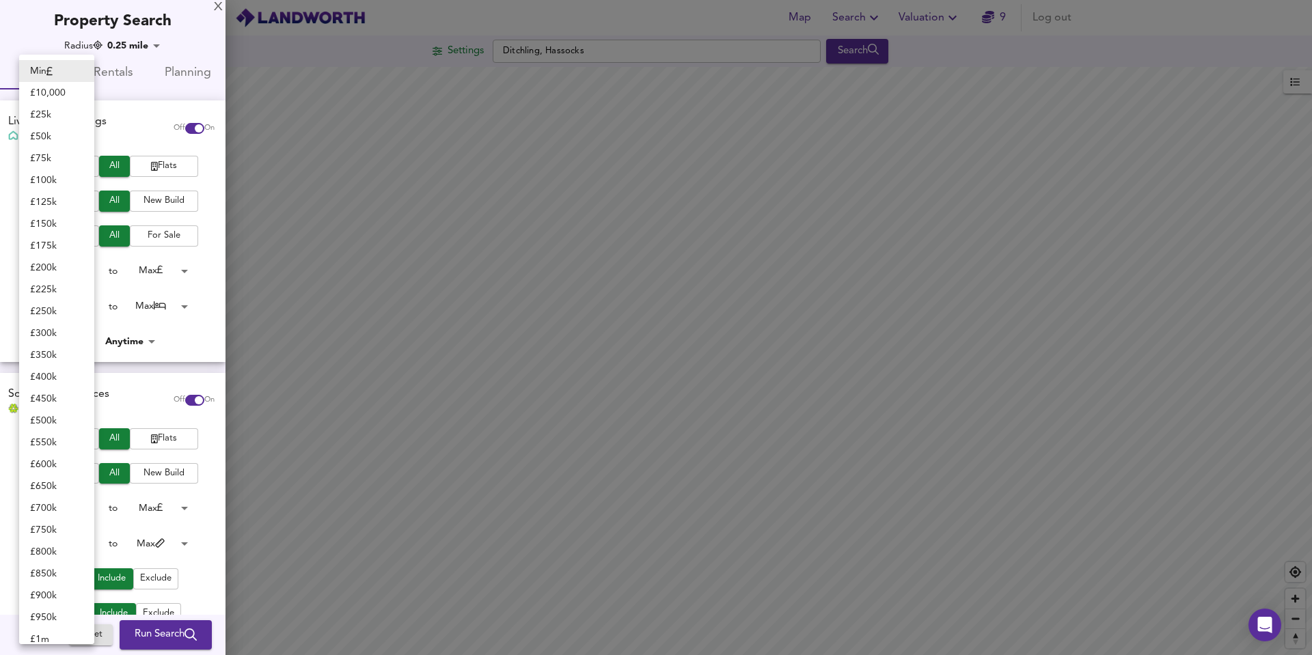
click at [52, 616] on li "£ 950k" at bounding box center [56, 618] width 75 height 22
type input "950000"
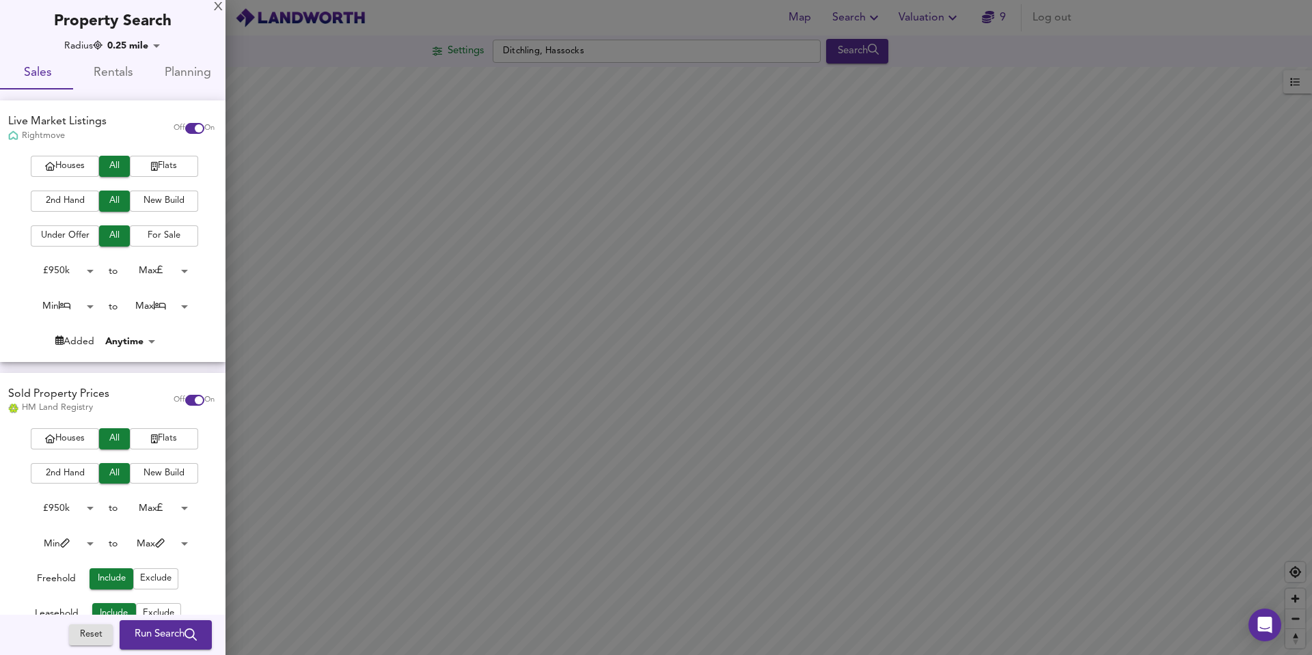
click at [145, 268] on body "Map Search Valuation 9 Log out Settings Ditchling, Hassocks Search Legend UK Av…" at bounding box center [656, 327] width 1312 height 655
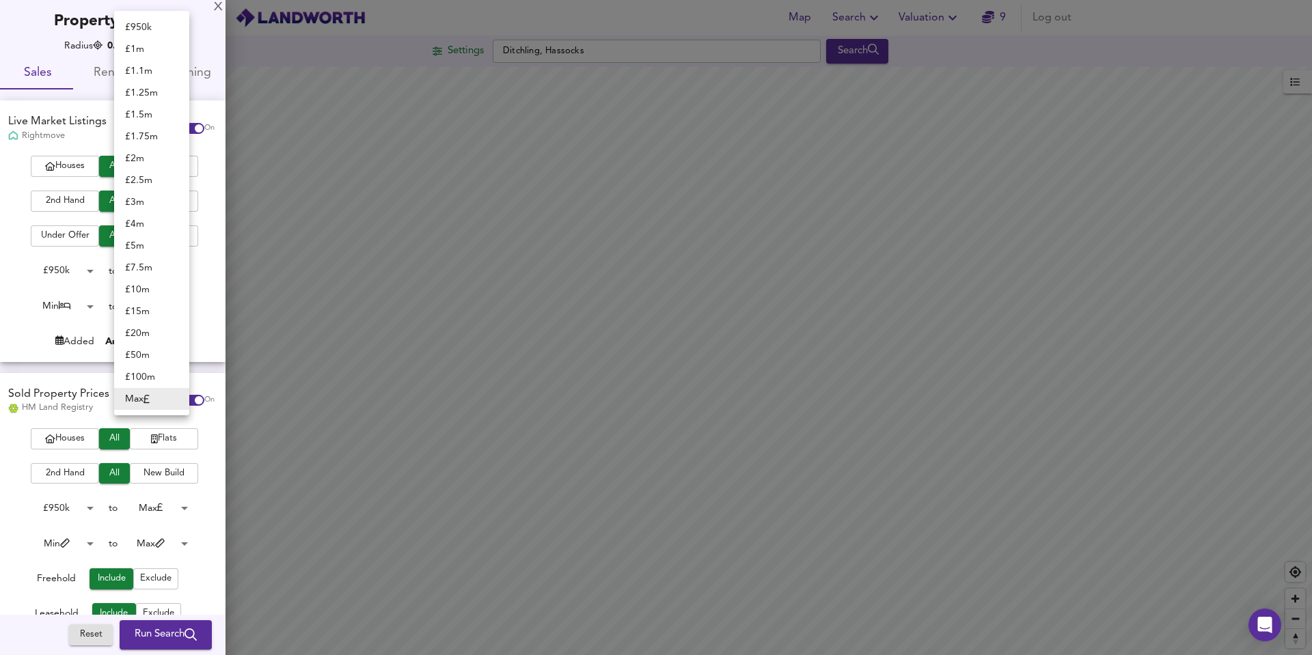
click at [147, 156] on li "£ 2m" at bounding box center [151, 159] width 75 height 22
type input "2000000"
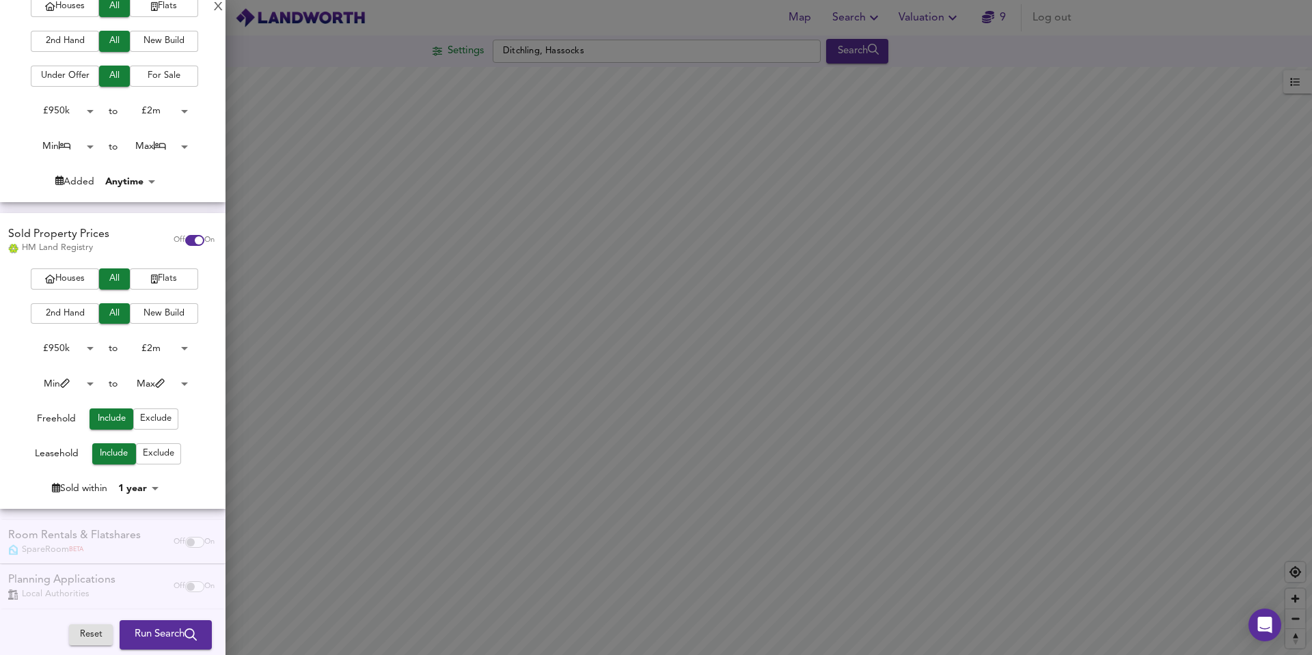
scroll to position [167, 0]
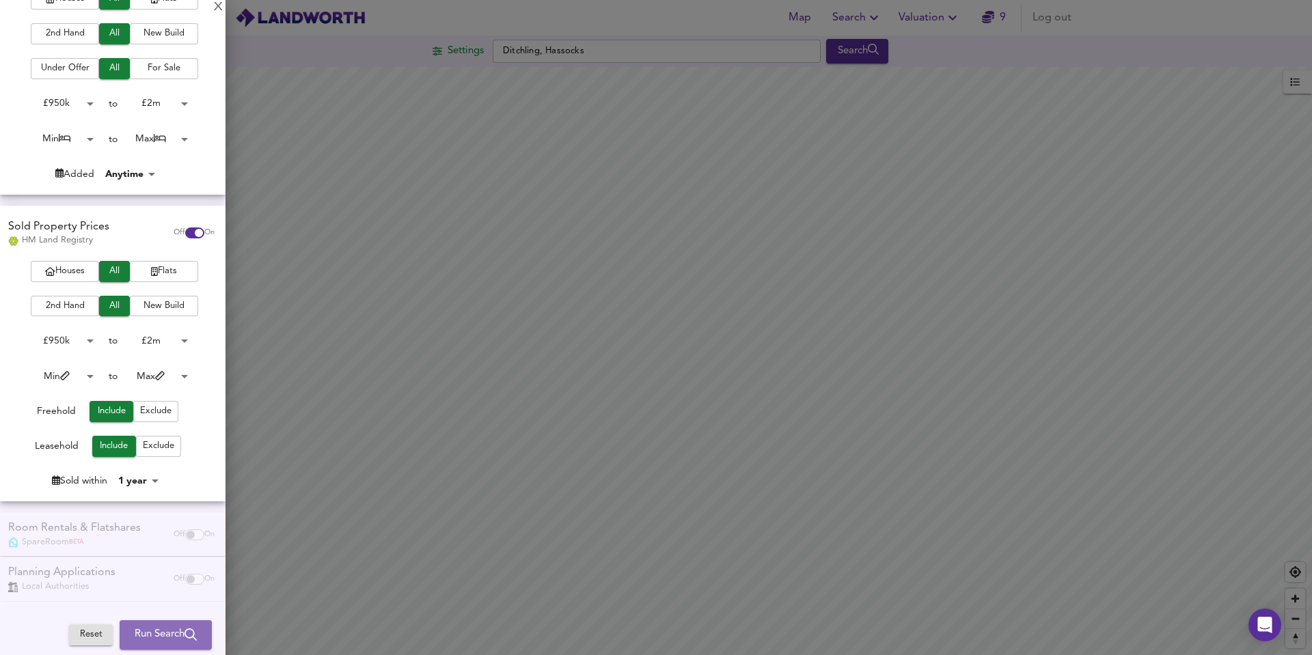
click at [184, 629] on icon "submit" at bounding box center [190, 635] width 12 height 12
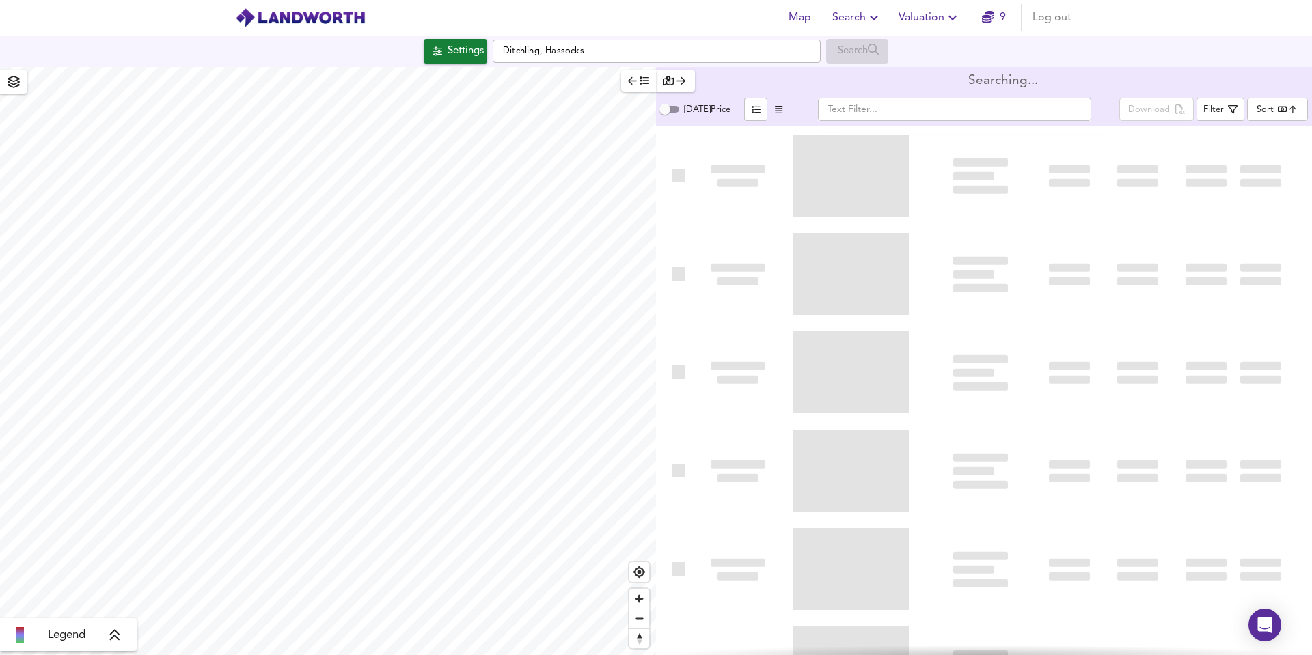
type input "bestdeal"
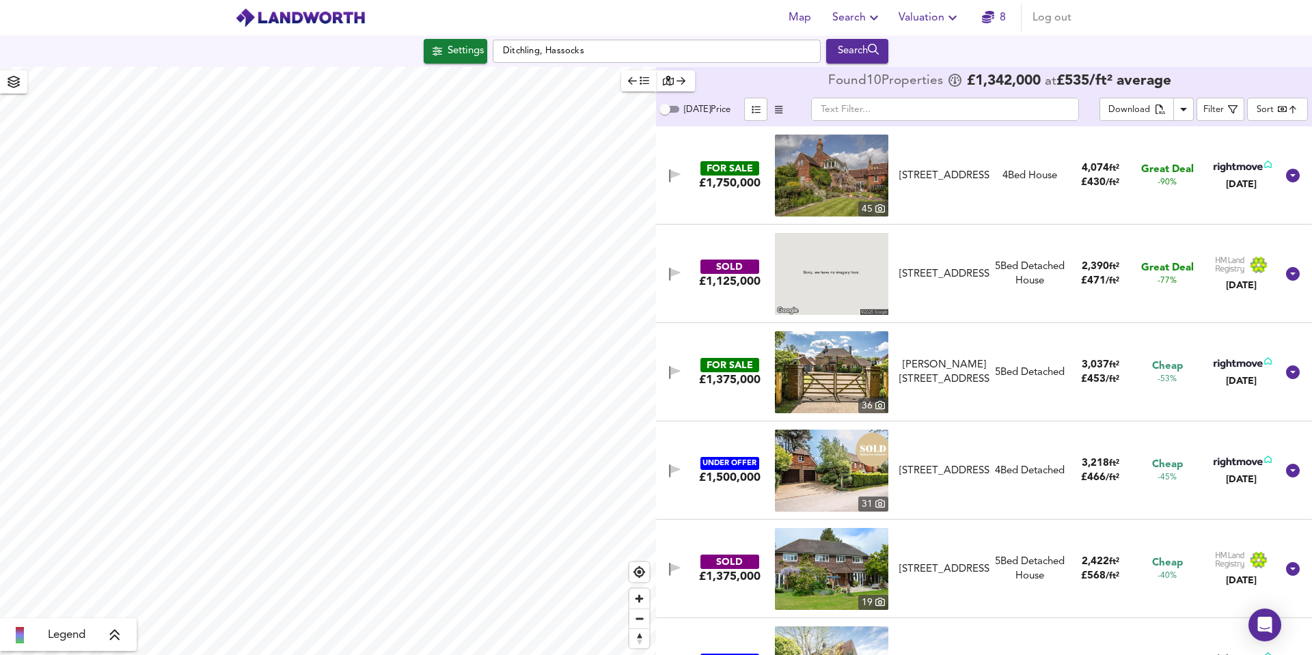
type input "790"
click at [1286, 176] on icon at bounding box center [1292, 175] width 16 height 16
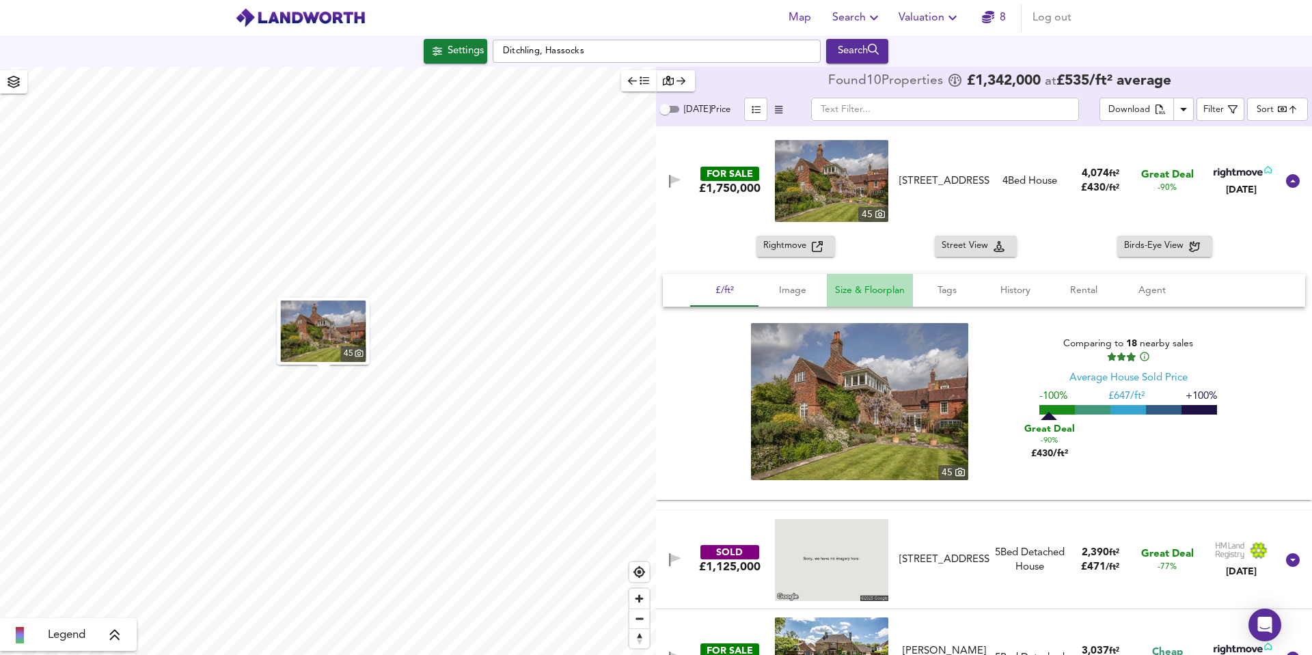
click at [880, 290] on span "Size & Floorplan" at bounding box center [870, 290] width 70 height 17
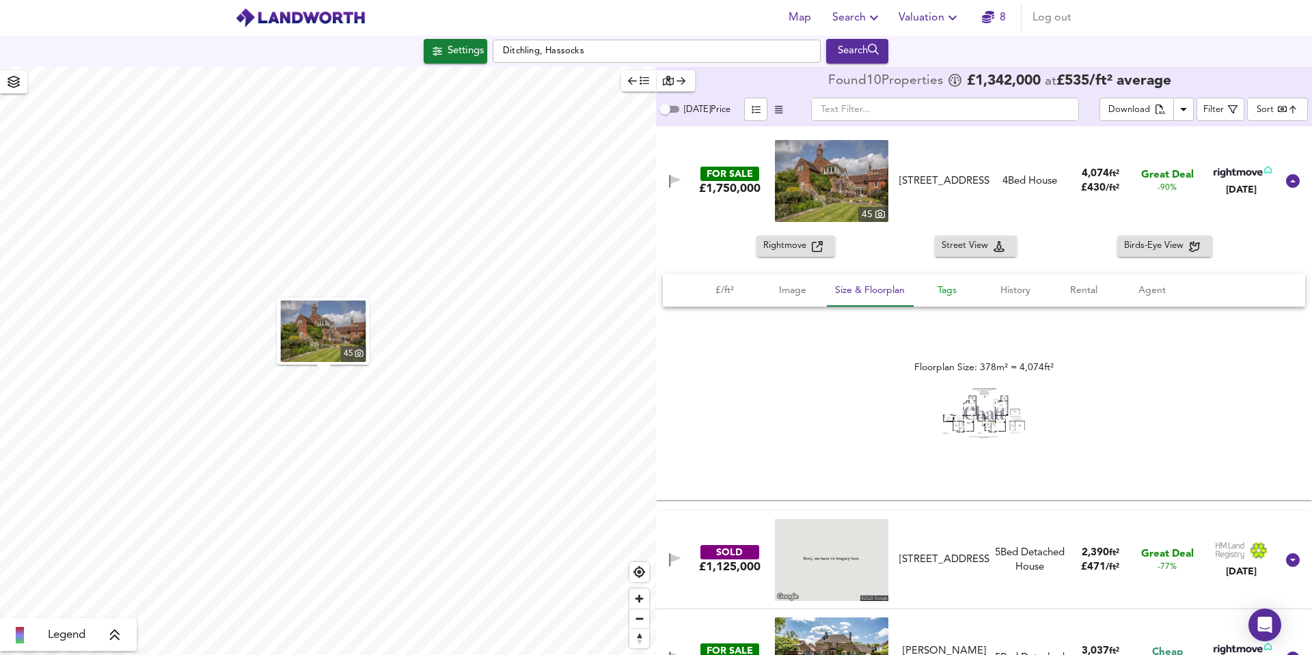
click at [952, 286] on span "Tags" at bounding box center [947, 290] width 52 height 17
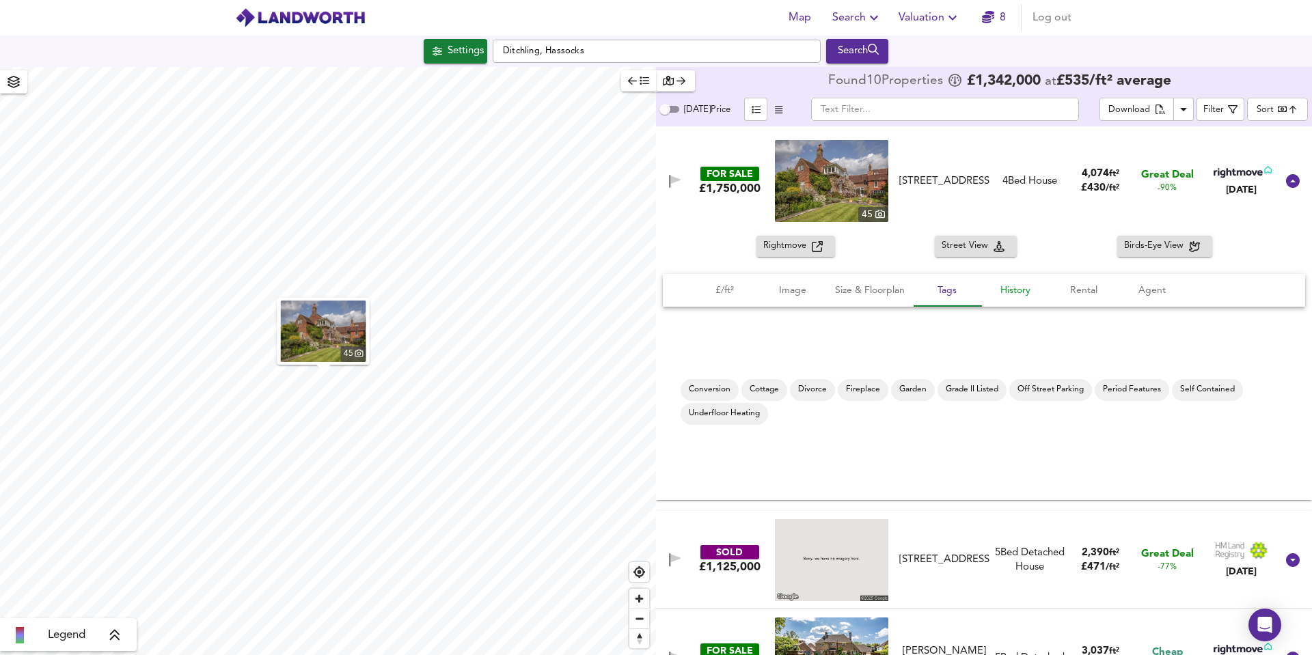
click at [1004, 292] on span "History" at bounding box center [1015, 290] width 52 height 17
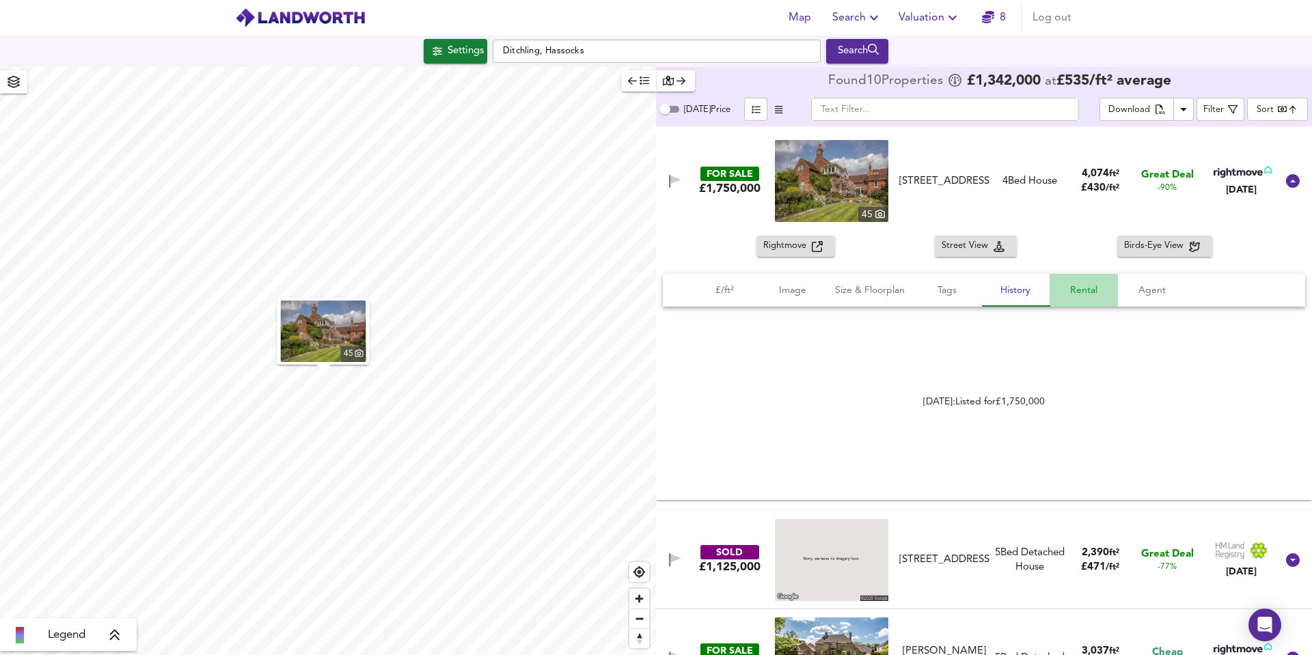
click at [1066, 291] on span "Rental" at bounding box center [1084, 290] width 52 height 17
click at [1188, 109] on icon "Download Results" at bounding box center [1183, 109] width 16 height 16
click at [1151, 381] on div "You can find average rental prices for BN6 on [DOMAIN_NAME]" at bounding box center [984, 402] width 642 height 52
click at [1180, 105] on icon "Download Results" at bounding box center [1183, 109] width 16 height 16
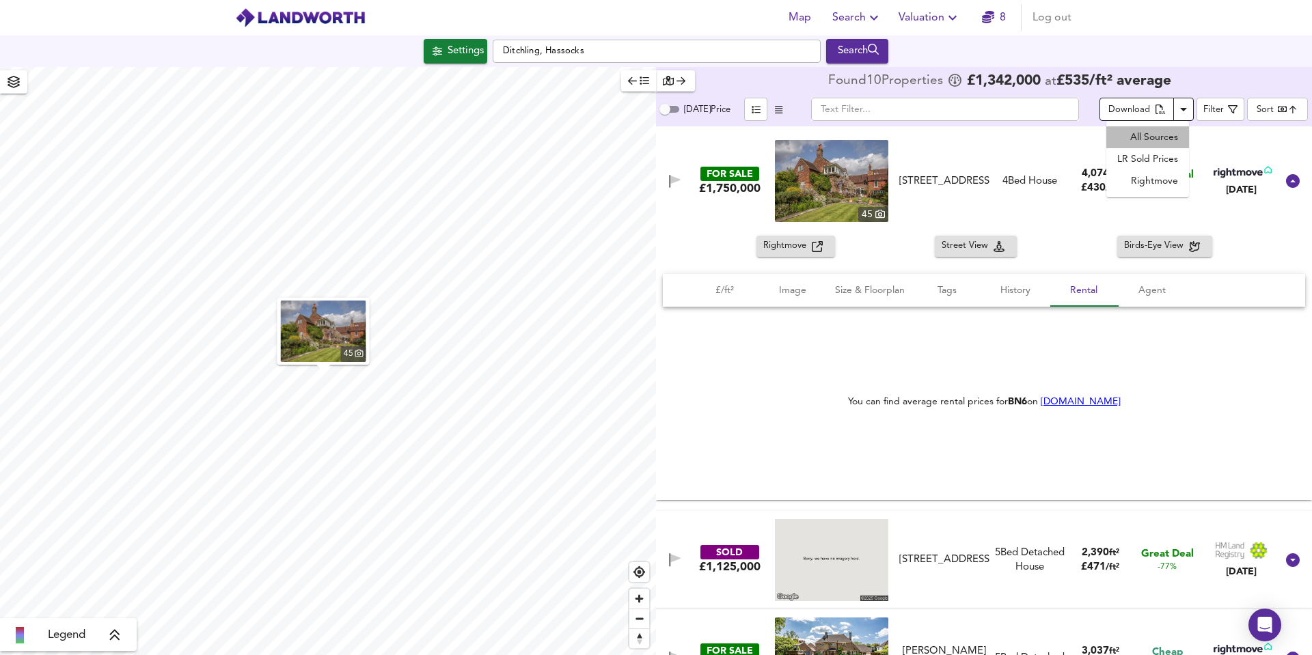
click at [1163, 141] on li "All Sources" at bounding box center [1147, 137] width 83 height 22
click at [1123, 107] on div "Download" at bounding box center [1129, 110] width 42 height 16
click at [676, 114] on input "[DATE] Price" at bounding box center [664, 109] width 49 height 16
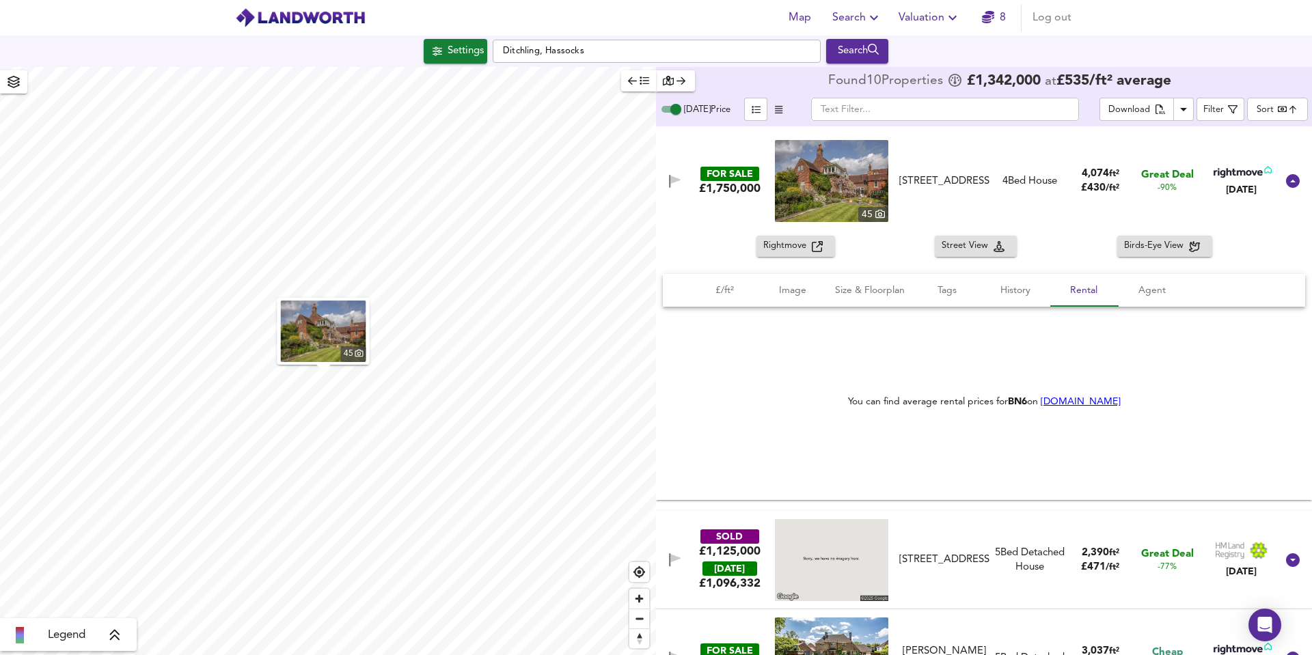
click at [673, 111] on input "[DATE] Price" at bounding box center [675, 109] width 49 height 16
click at [673, 111] on input "[DATE] Price" at bounding box center [664, 109] width 49 height 16
click at [673, 111] on input "[DATE] Price" at bounding box center [675, 109] width 49 height 16
checkbox input "false"
click at [684, 76] on div "button" at bounding box center [675, 81] width 25 height 16
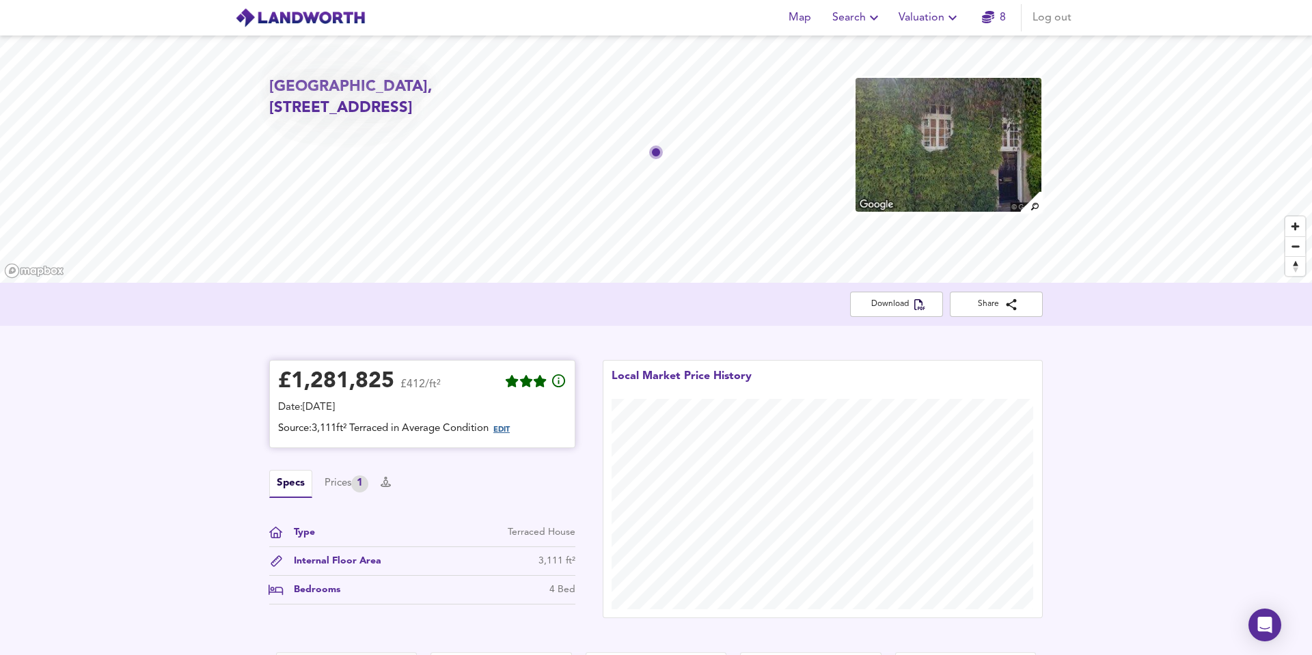
click at [510, 429] on span "EDIT" at bounding box center [501, 430] width 16 height 8
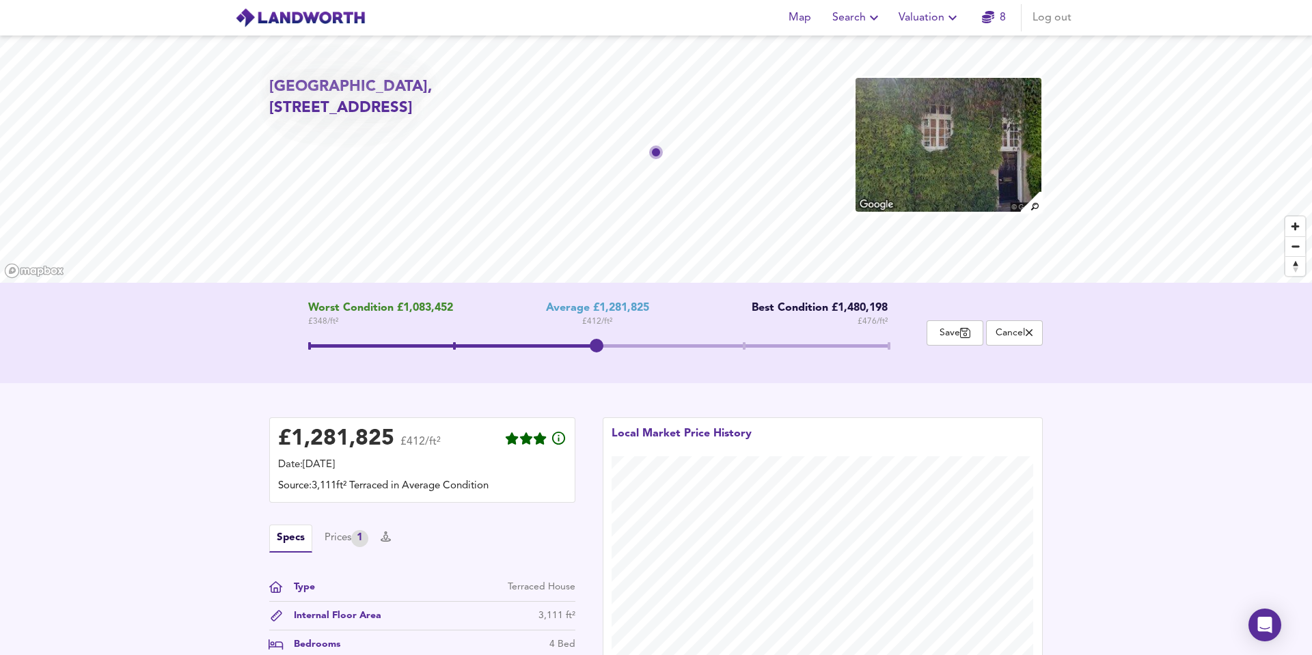
click at [318, 618] on div "Internal Floor Area" at bounding box center [332, 616] width 98 height 14
click at [987, 12] on icon "button" at bounding box center [988, 17] width 12 height 12
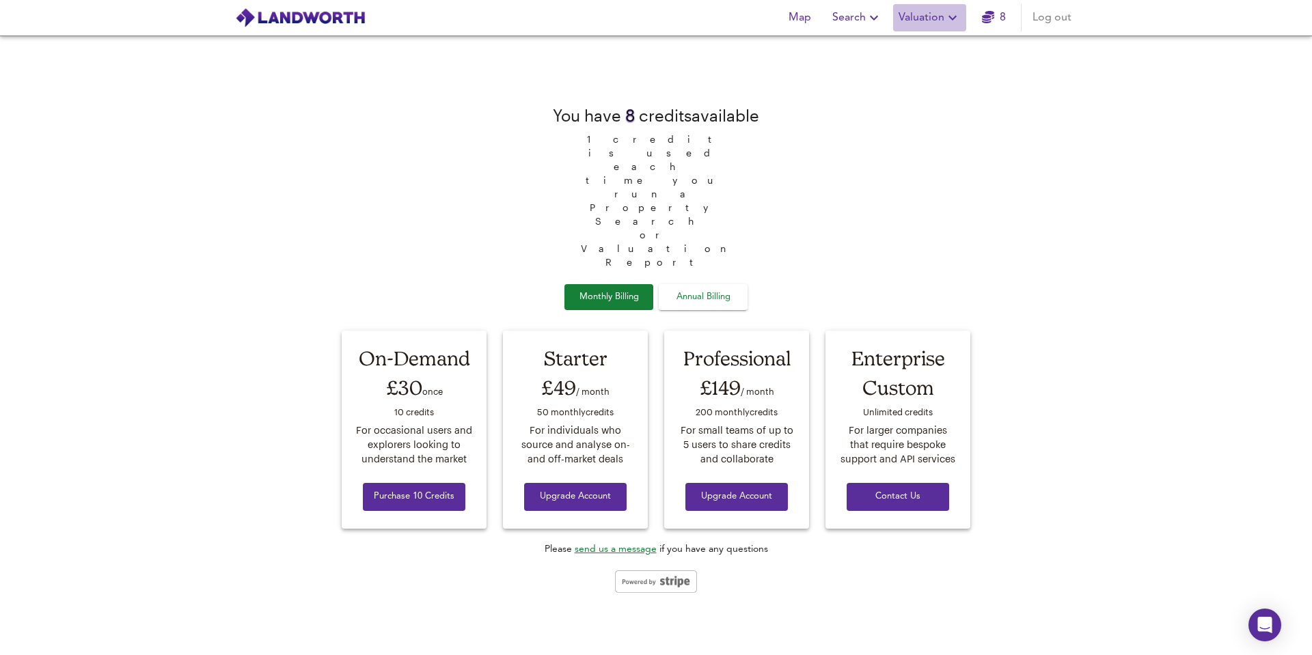
click at [934, 20] on span "Valuation" at bounding box center [929, 17] width 62 height 19
click at [865, 16] on span "Search" at bounding box center [857, 17] width 50 height 19
click at [809, 16] on span "Map" at bounding box center [799, 17] width 33 height 19
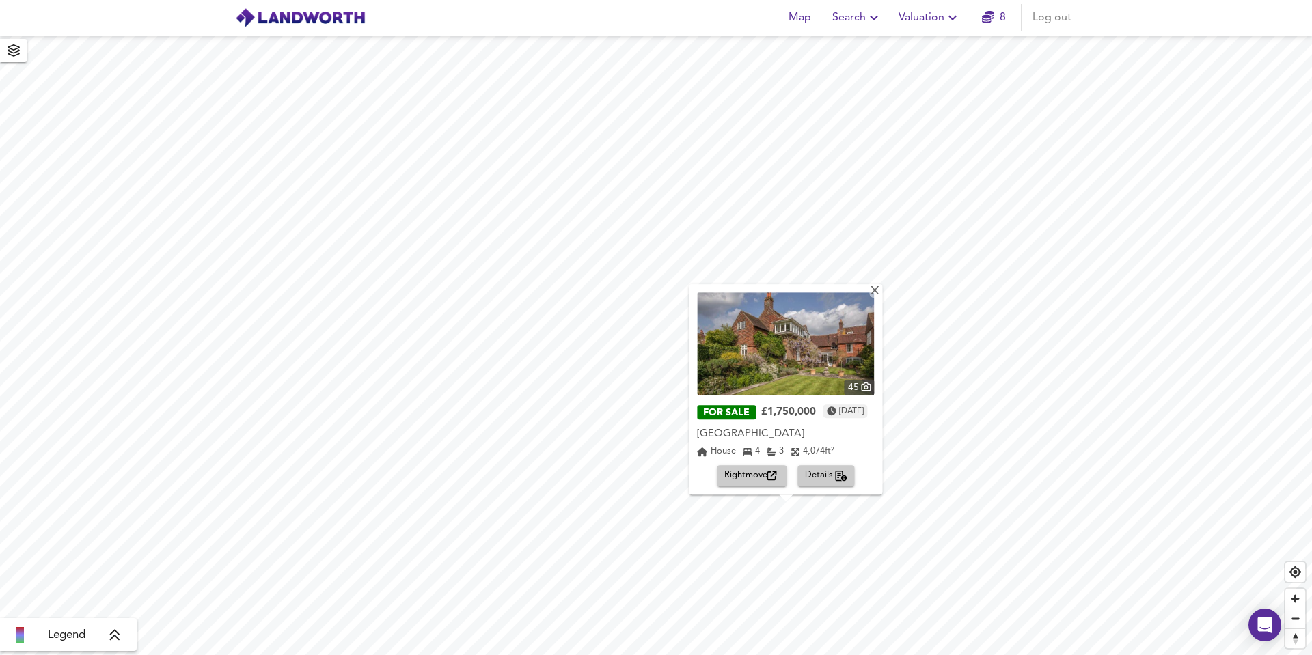
click at [825, 467] on button "Details" at bounding box center [826, 475] width 57 height 21
click at [824, 474] on span "Details" at bounding box center [826, 476] width 43 height 16
click at [881, 293] on div "X" at bounding box center [876, 292] width 12 height 13
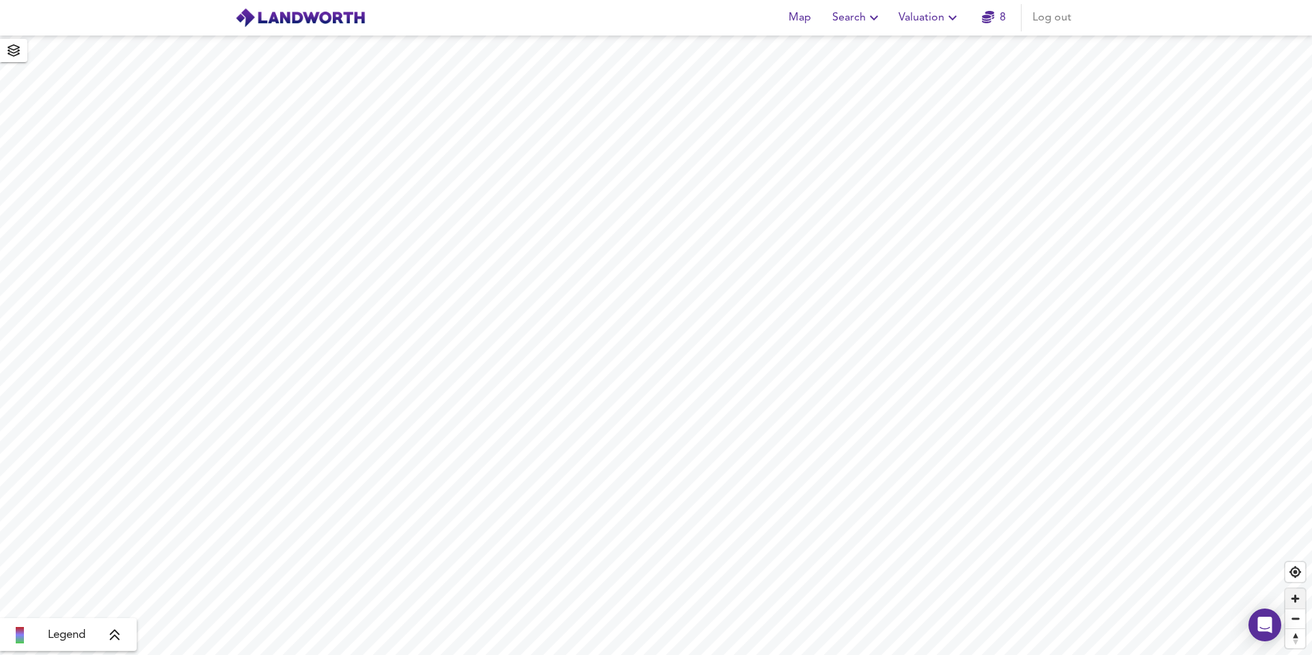
click at [1289, 600] on span "Zoom in" at bounding box center [1295, 599] width 20 height 20
click at [1291, 599] on span "Zoom in" at bounding box center [1295, 599] width 20 height 20
click at [1297, 601] on span "Zoom in" at bounding box center [1295, 599] width 20 height 20
click at [1293, 601] on span "Zoom in" at bounding box center [1295, 599] width 20 height 20
click at [1293, 596] on span "Zoom in" at bounding box center [1295, 599] width 20 height 20
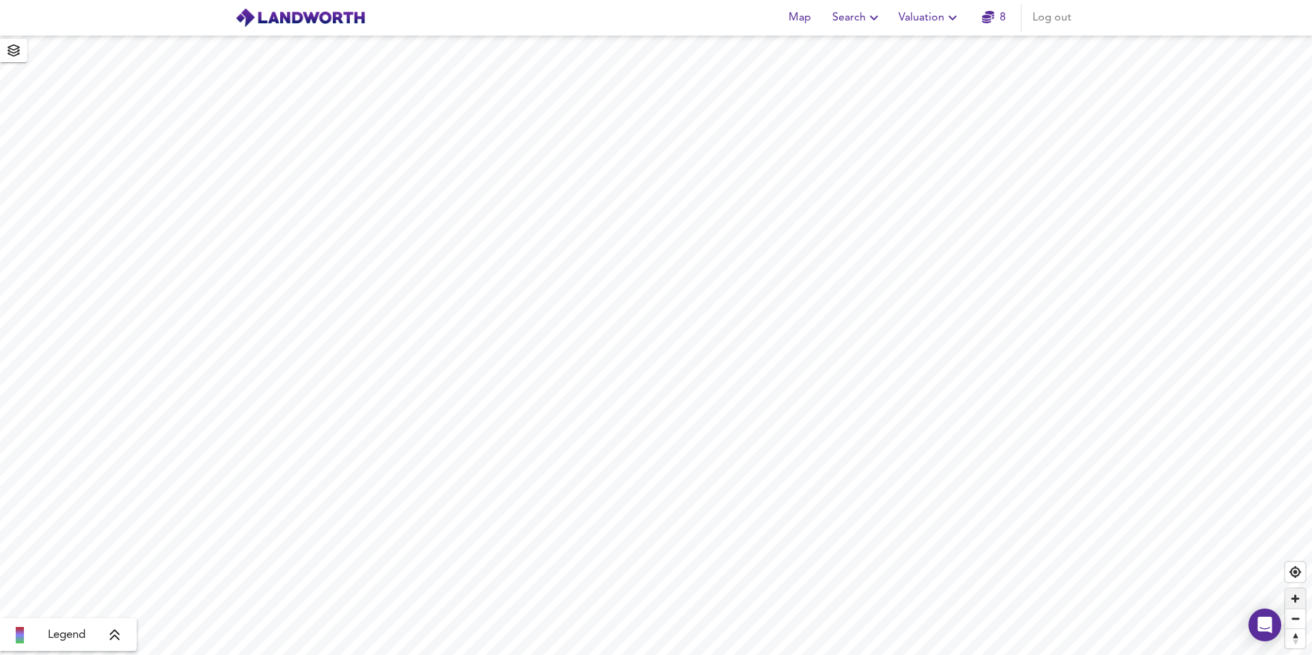
click at [1293, 596] on span "Zoom in" at bounding box center [1295, 599] width 20 height 20
click at [1295, 595] on span "Zoom in" at bounding box center [1295, 599] width 20 height 20
click at [1289, 596] on span "Zoom in" at bounding box center [1295, 599] width 20 height 20
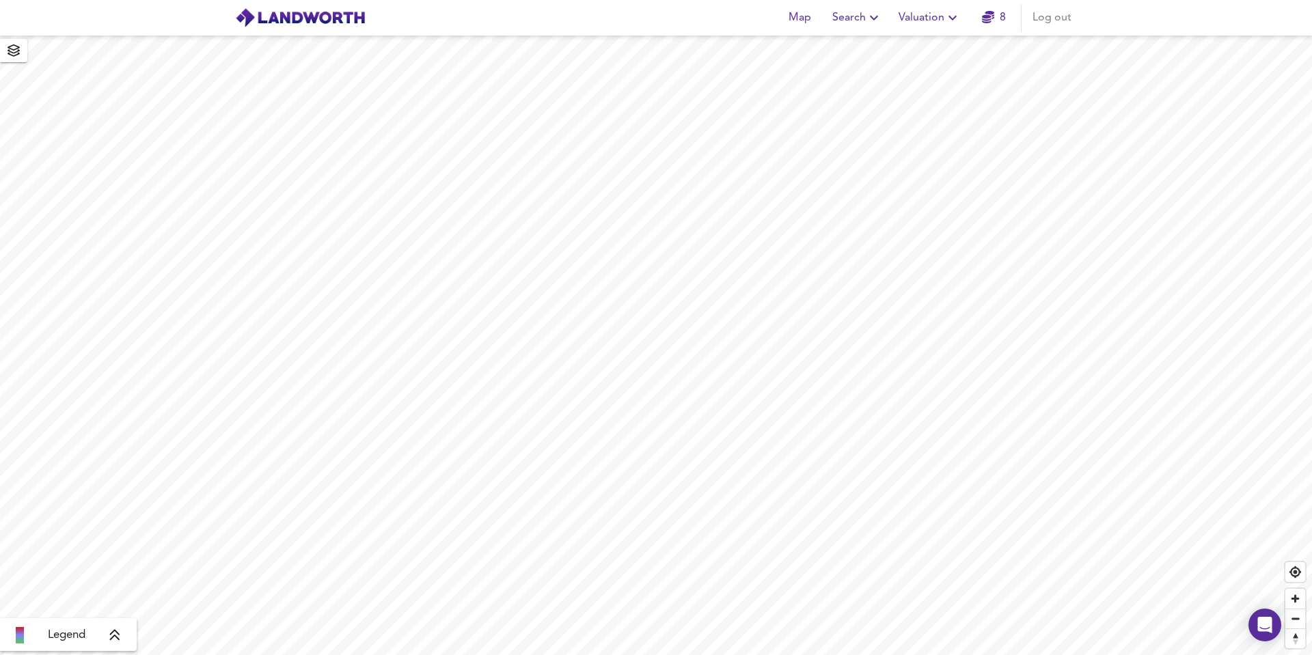
click at [849, 13] on span "Search" at bounding box center [857, 17] width 50 height 19
click at [853, 74] on li "Search History" at bounding box center [857, 73] width 135 height 25
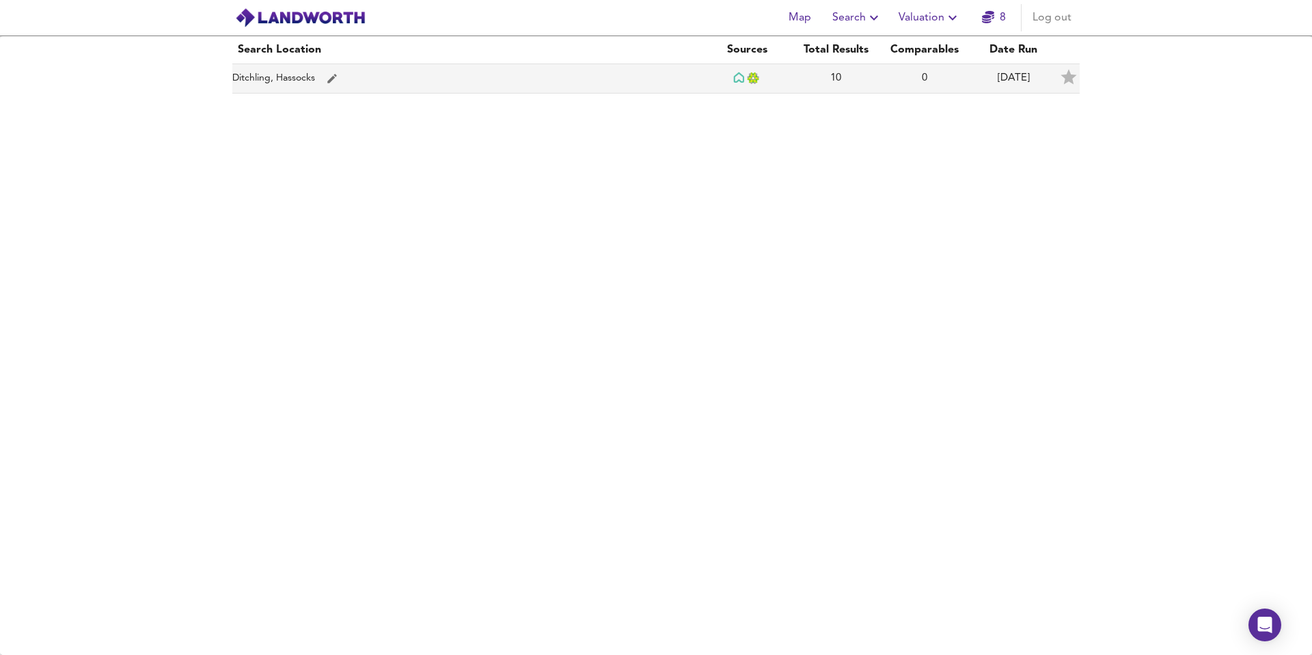
click at [430, 66] on td "Ditchling, Hassocks" at bounding box center [467, 78] width 470 height 29
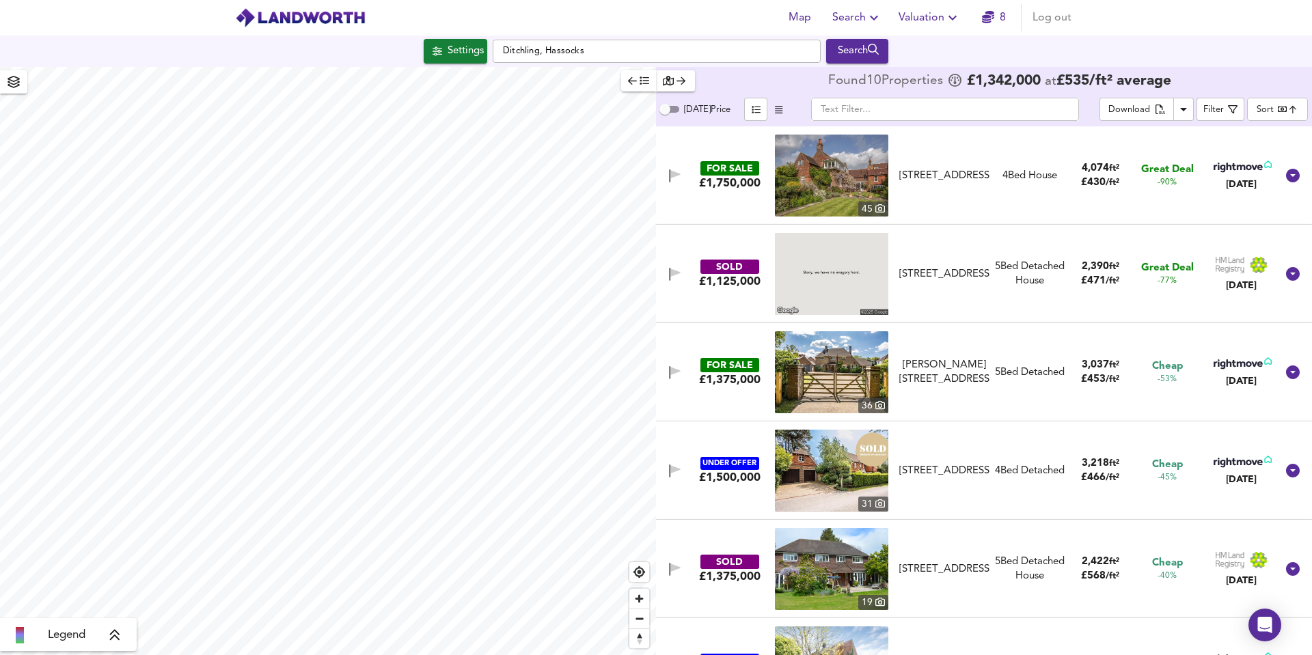
checkbox input "false"
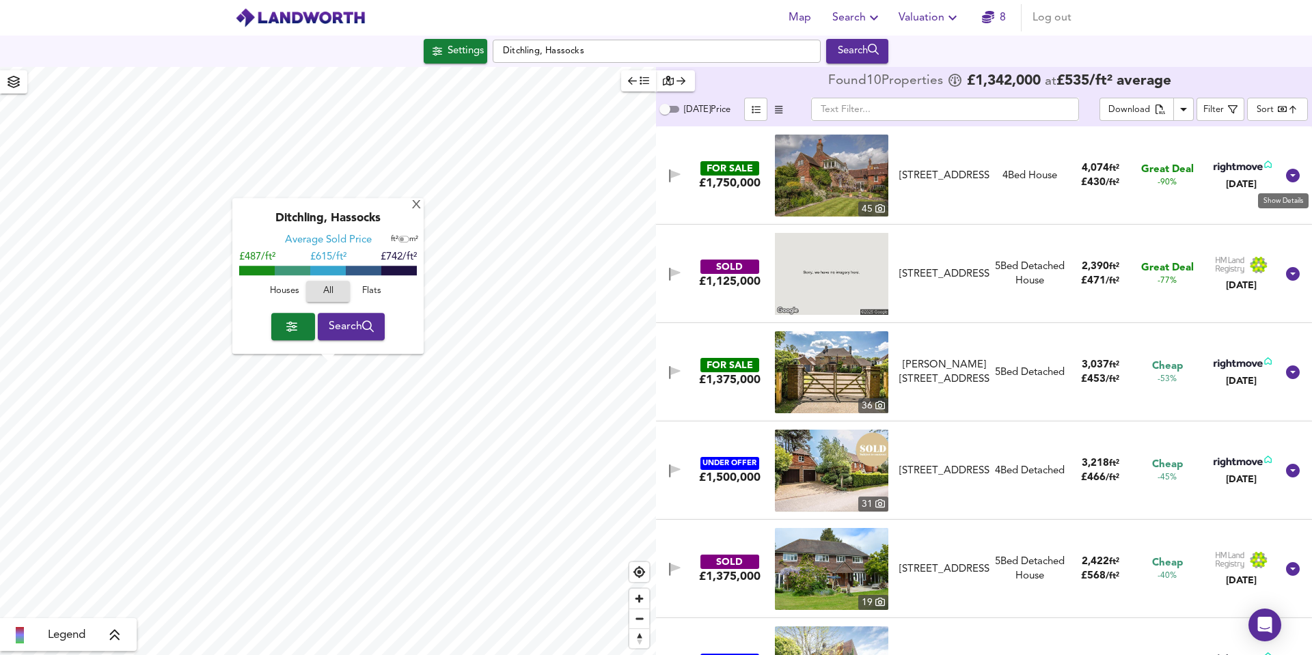
click at [1287, 179] on icon at bounding box center [1293, 176] width 14 height 14
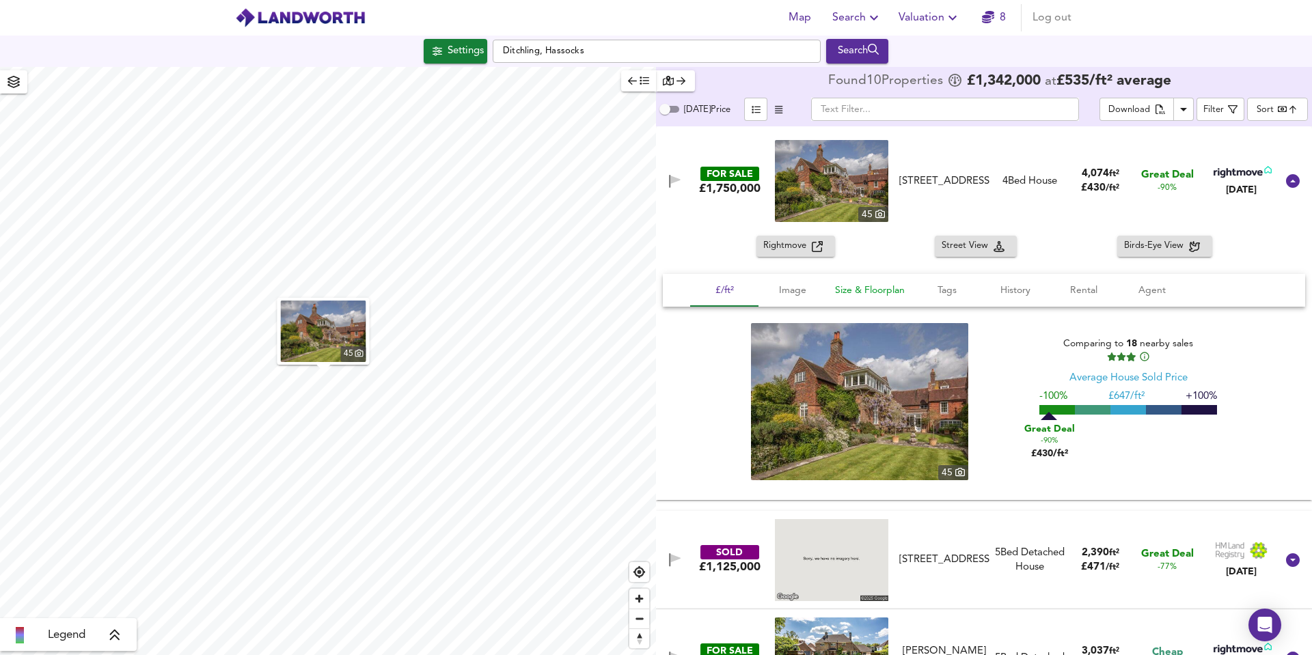
click at [867, 290] on span "Size & Floorplan" at bounding box center [870, 290] width 70 height 17
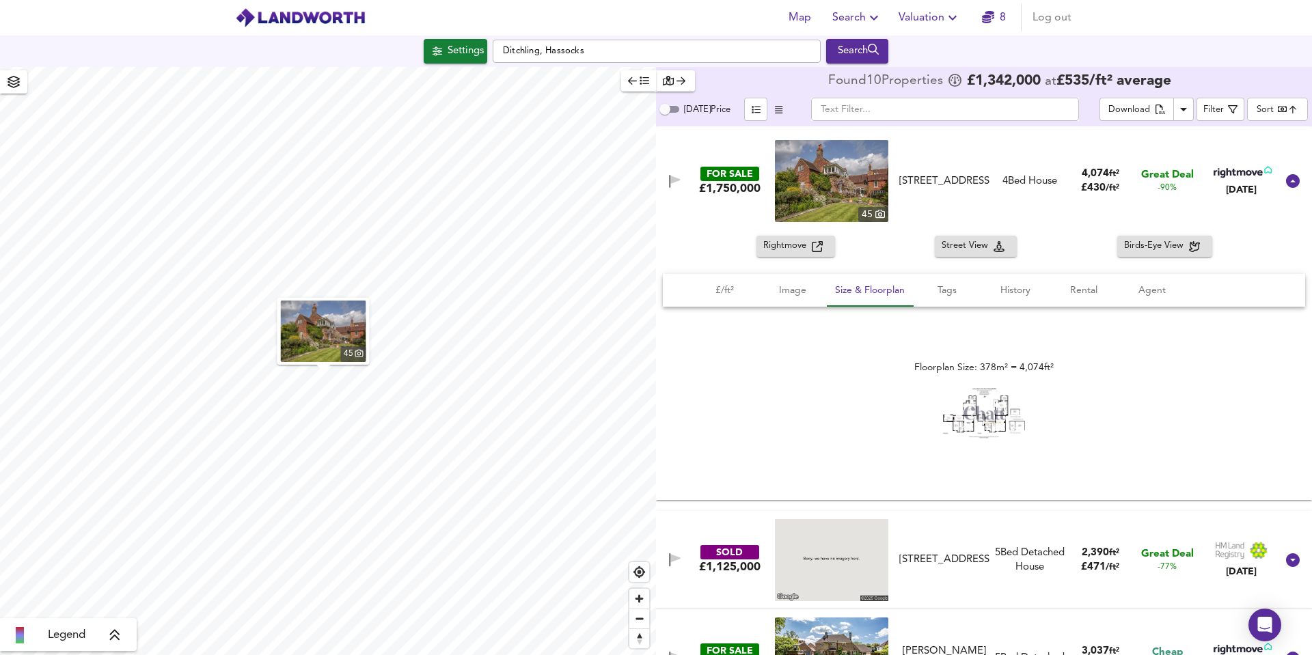
click at [1000, 407] on img at bounding box center [984, 413] width 82 height 51
